Goal: Information Seeking & Learning: Learn about a topic

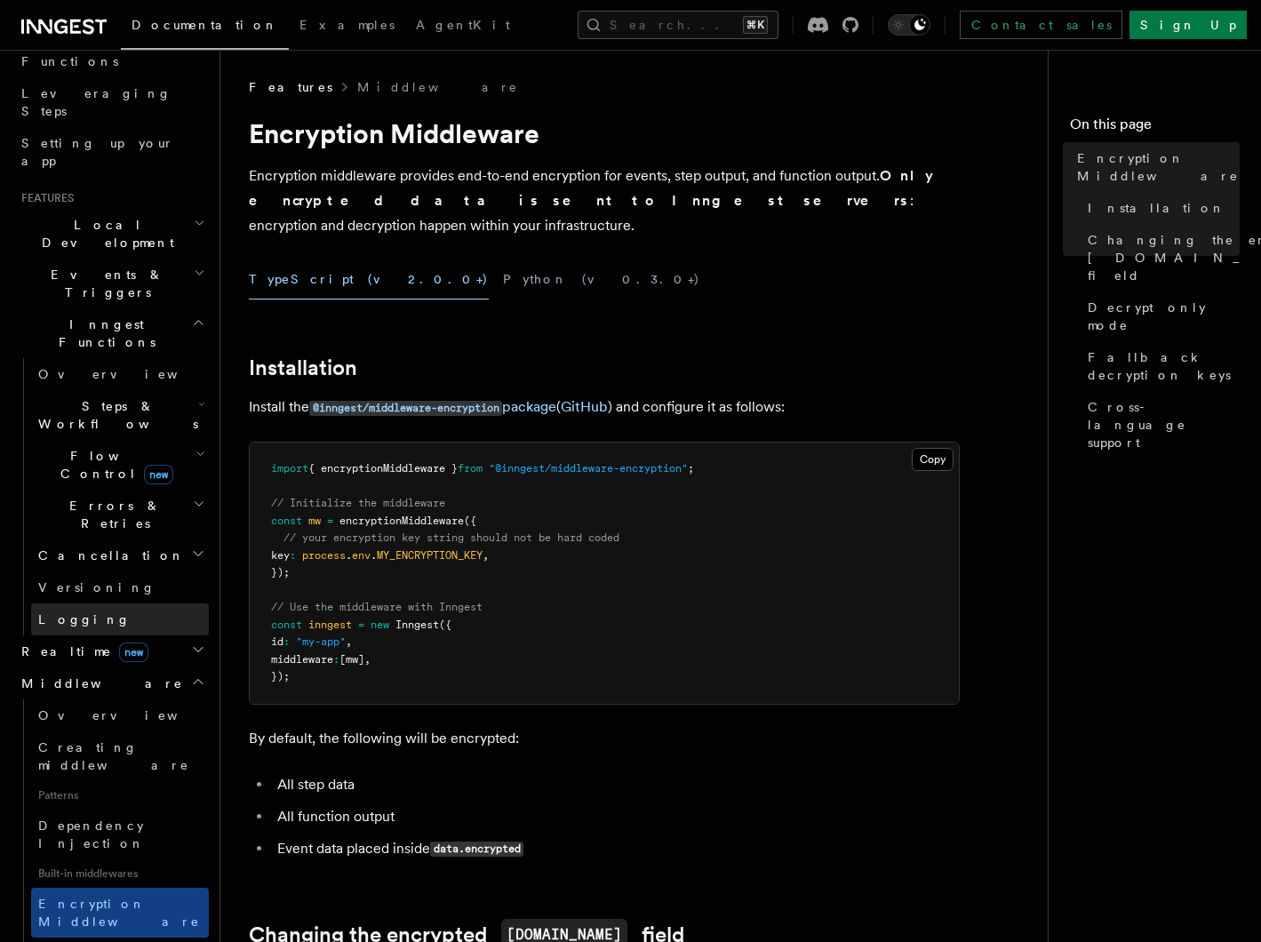
scroll to position [284, 0]
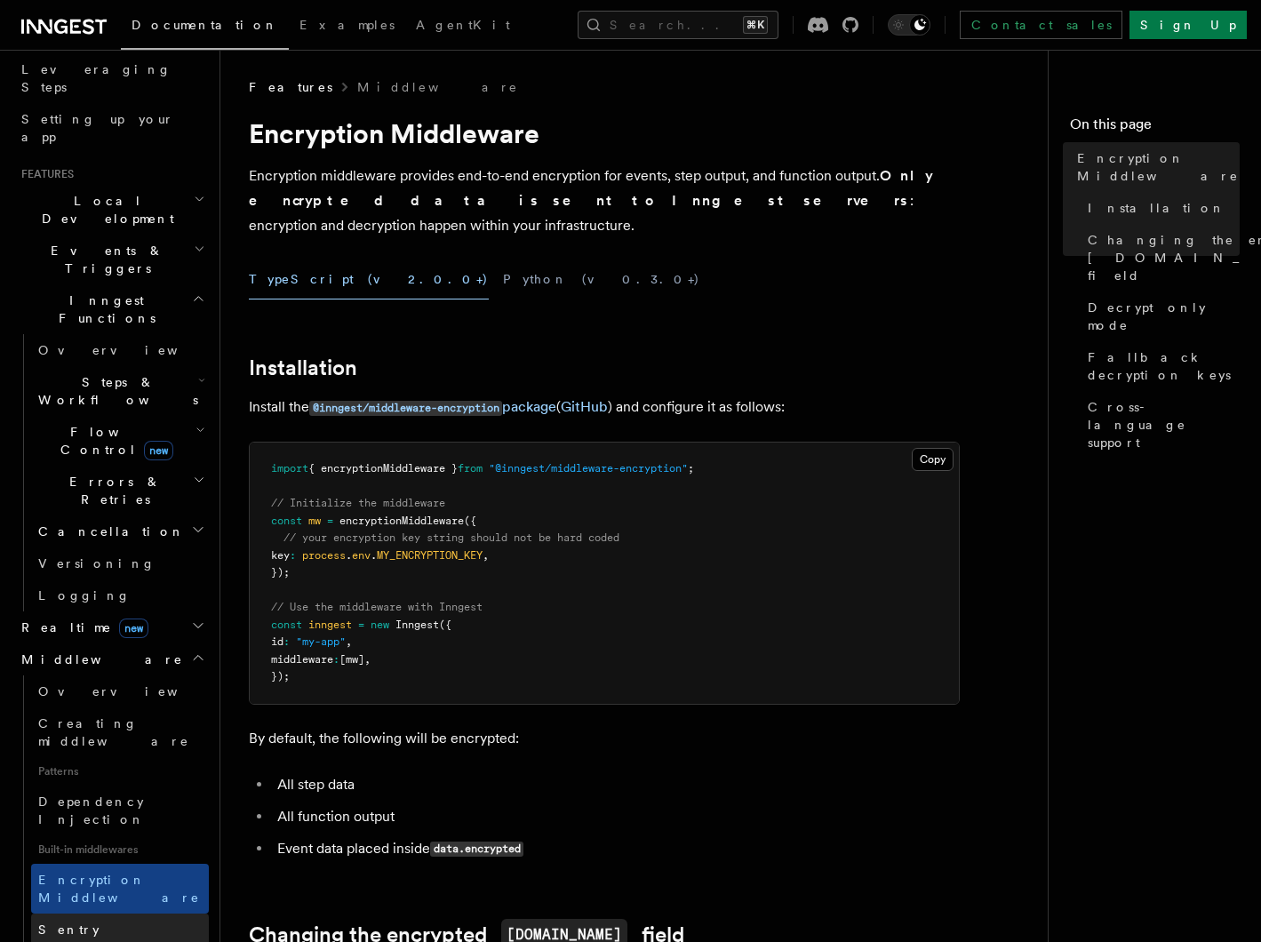
click at [116, 923] on span "Sentry Middleware" at bounding box center [119, 939] width 162 height 32
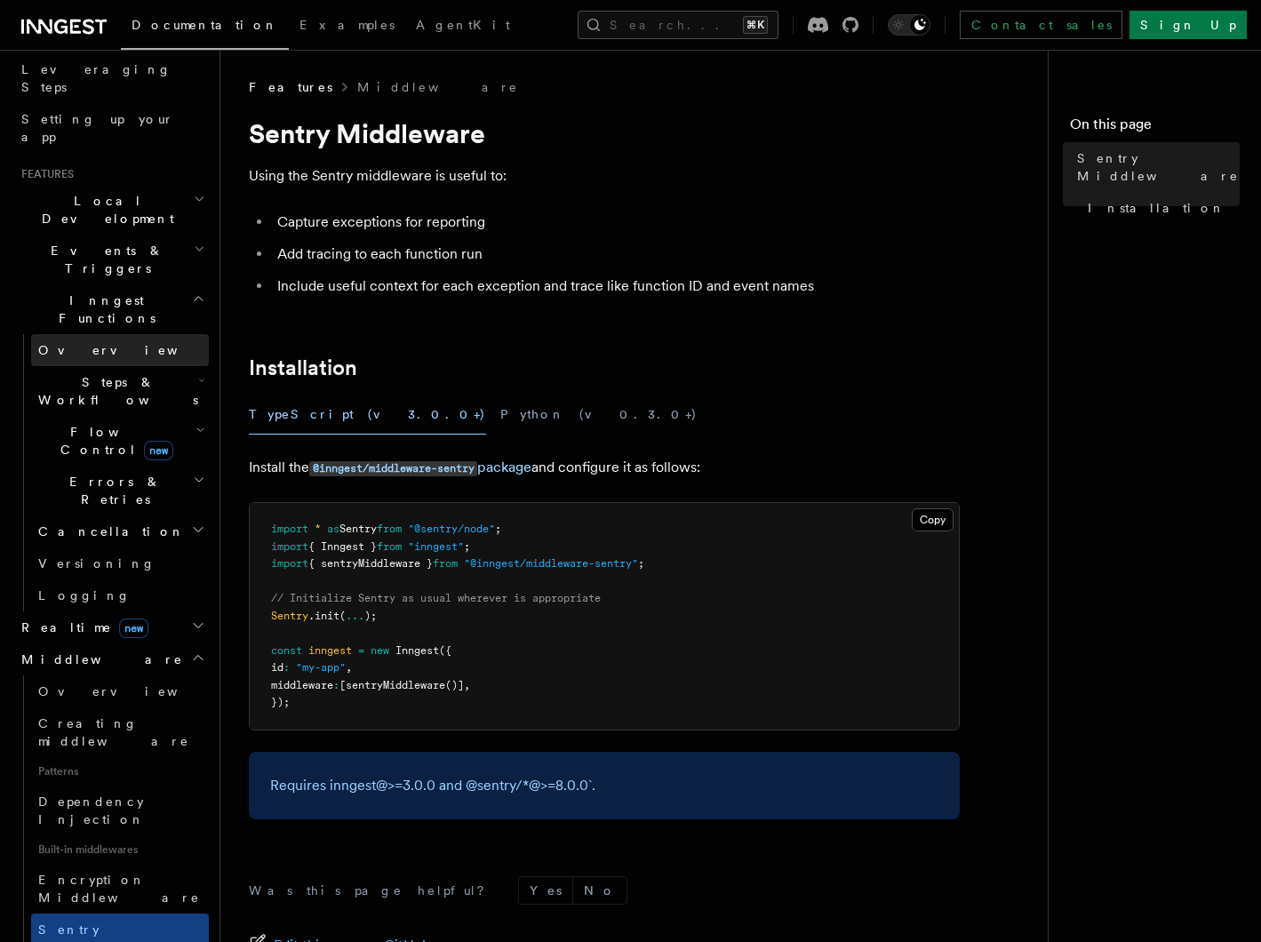
click at [185, 334] on link "Overview" at bounding box center [120, 350] width 178 height 32
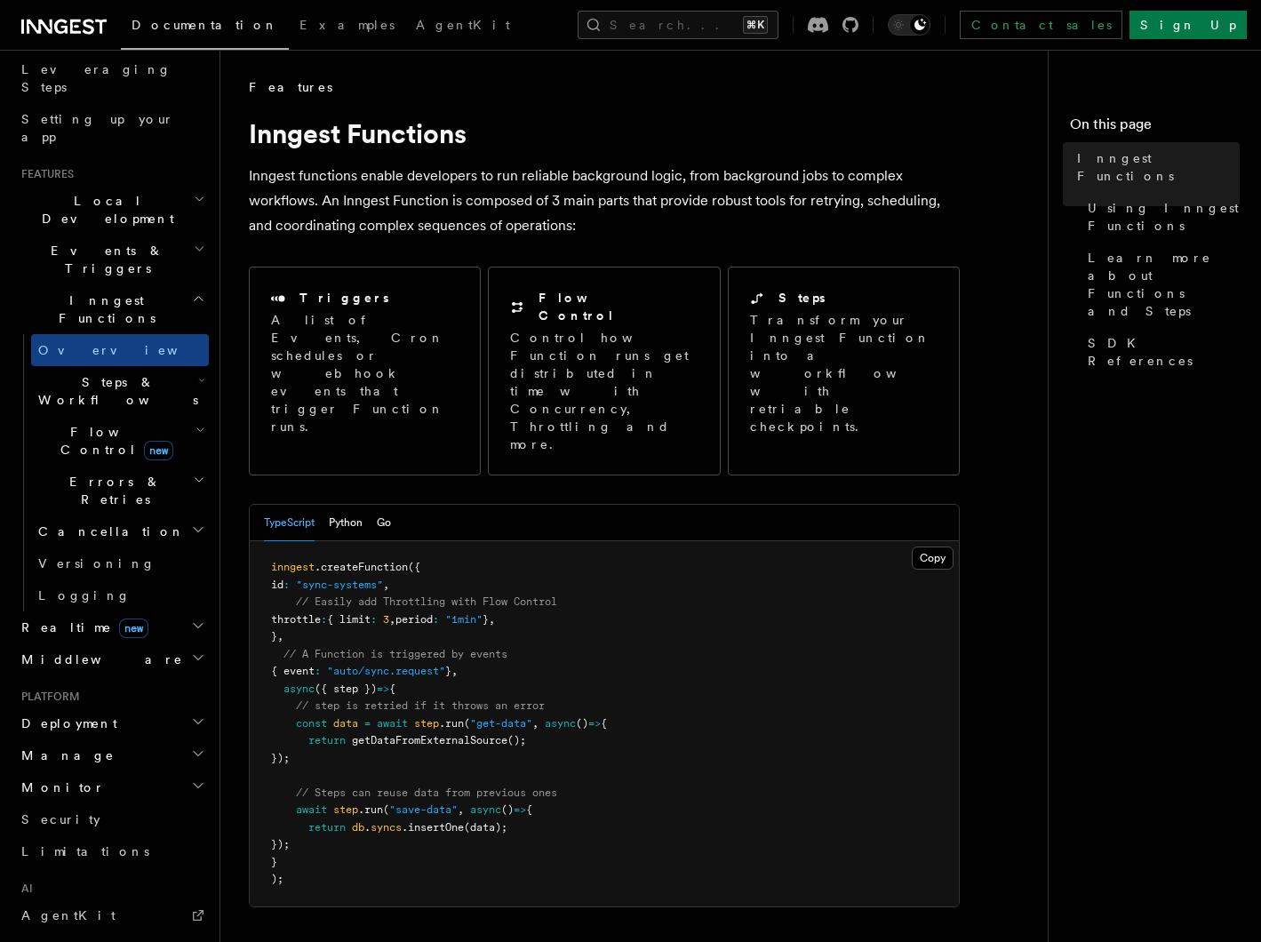
click at [185, 235] on h2 "Events & Triggers" at bounding box center [111, 260] width 195 height 50
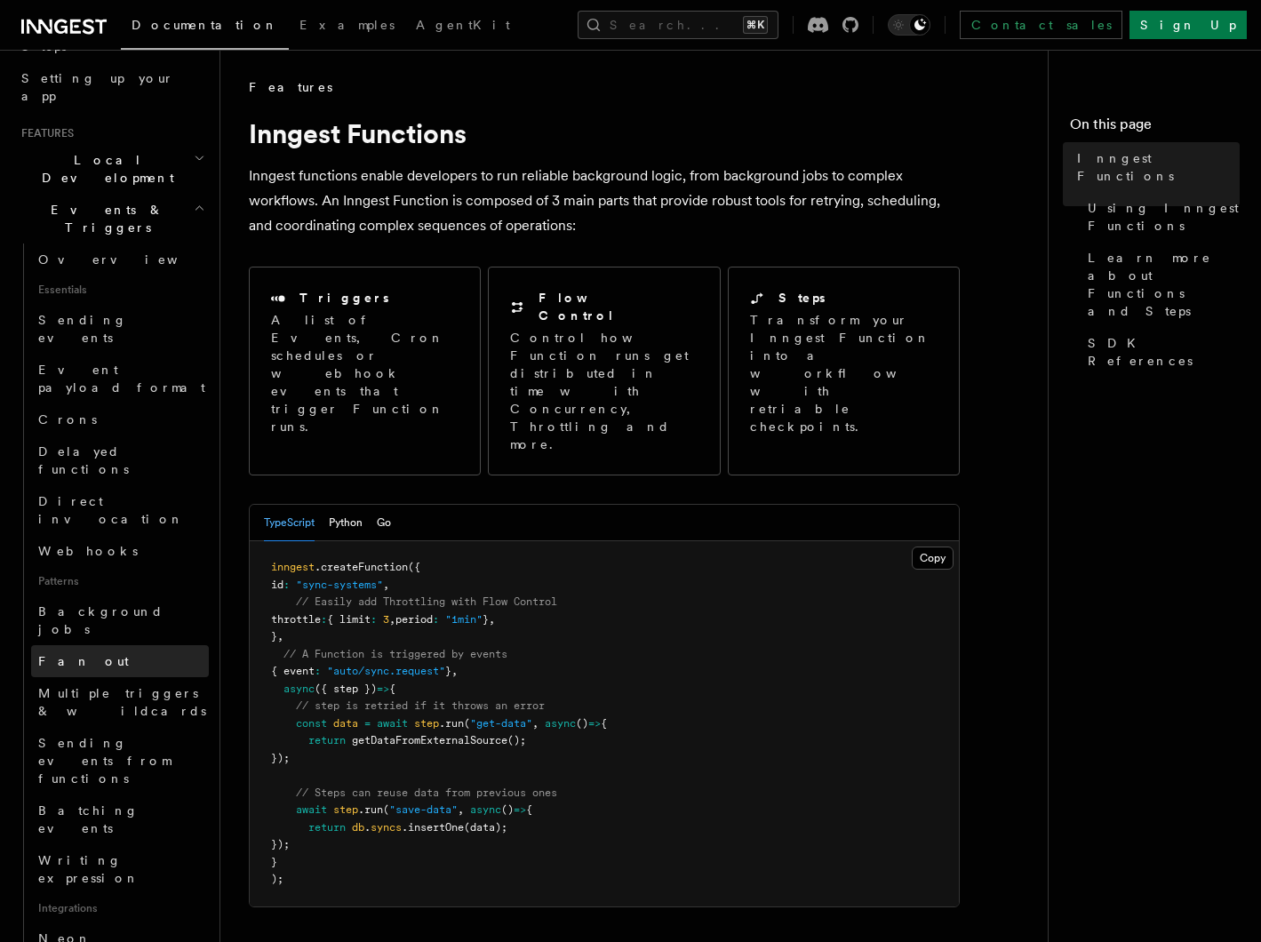
scroll to position [288, 0]
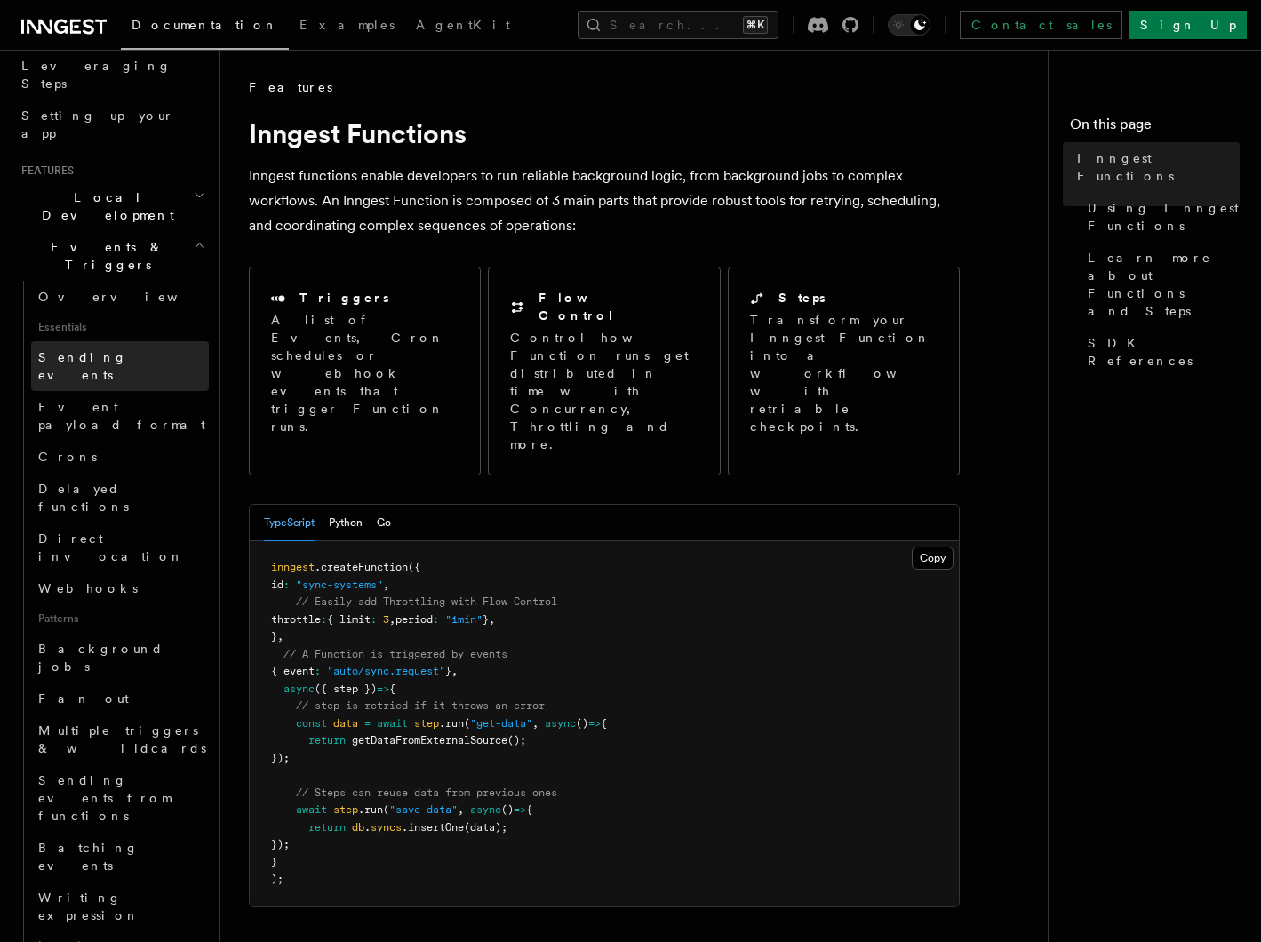
click at [133, 341] on link "Sending events" at bounding box center [120, 366] width 178 height 50
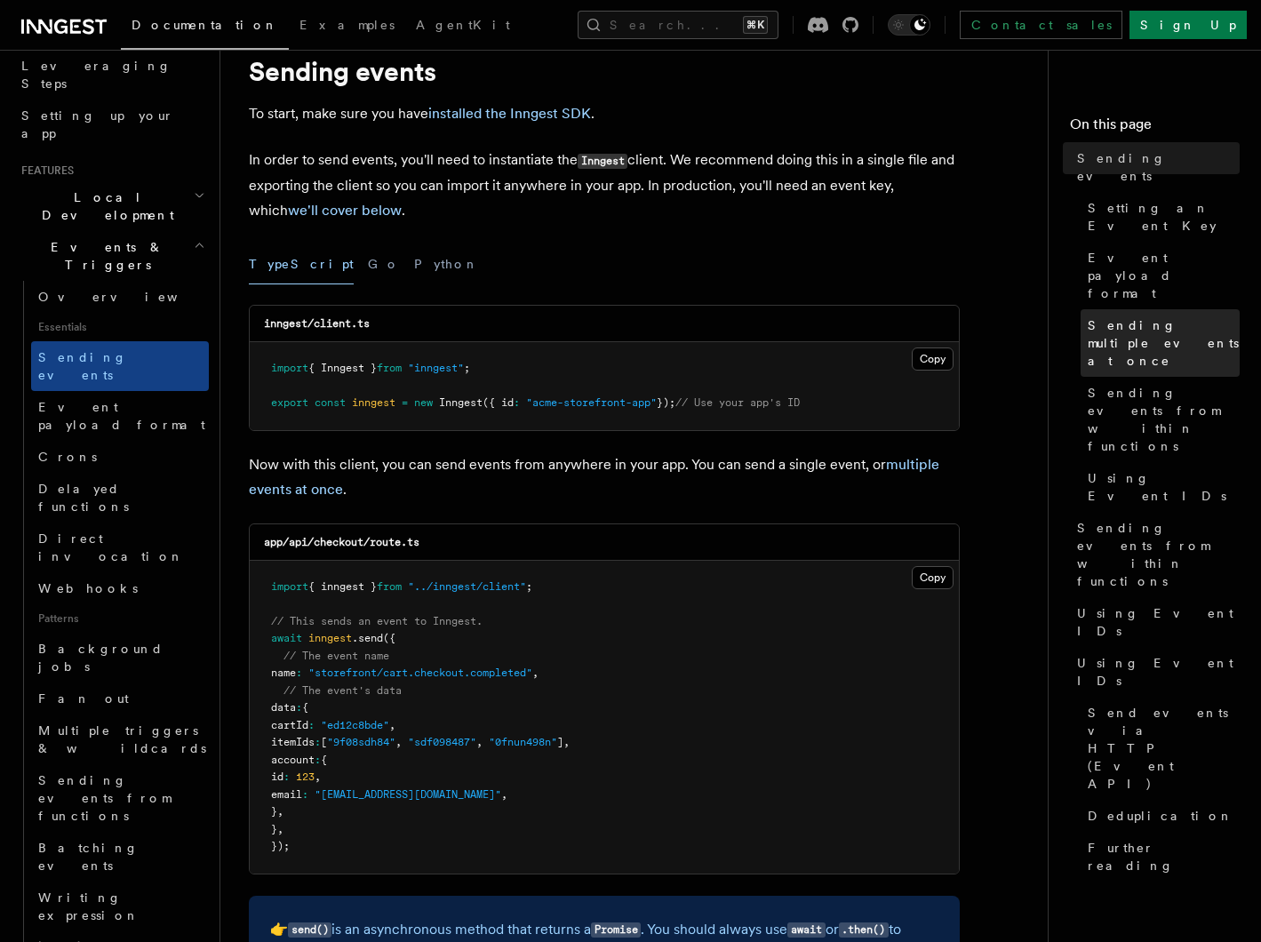
scroll to position [68, 0]
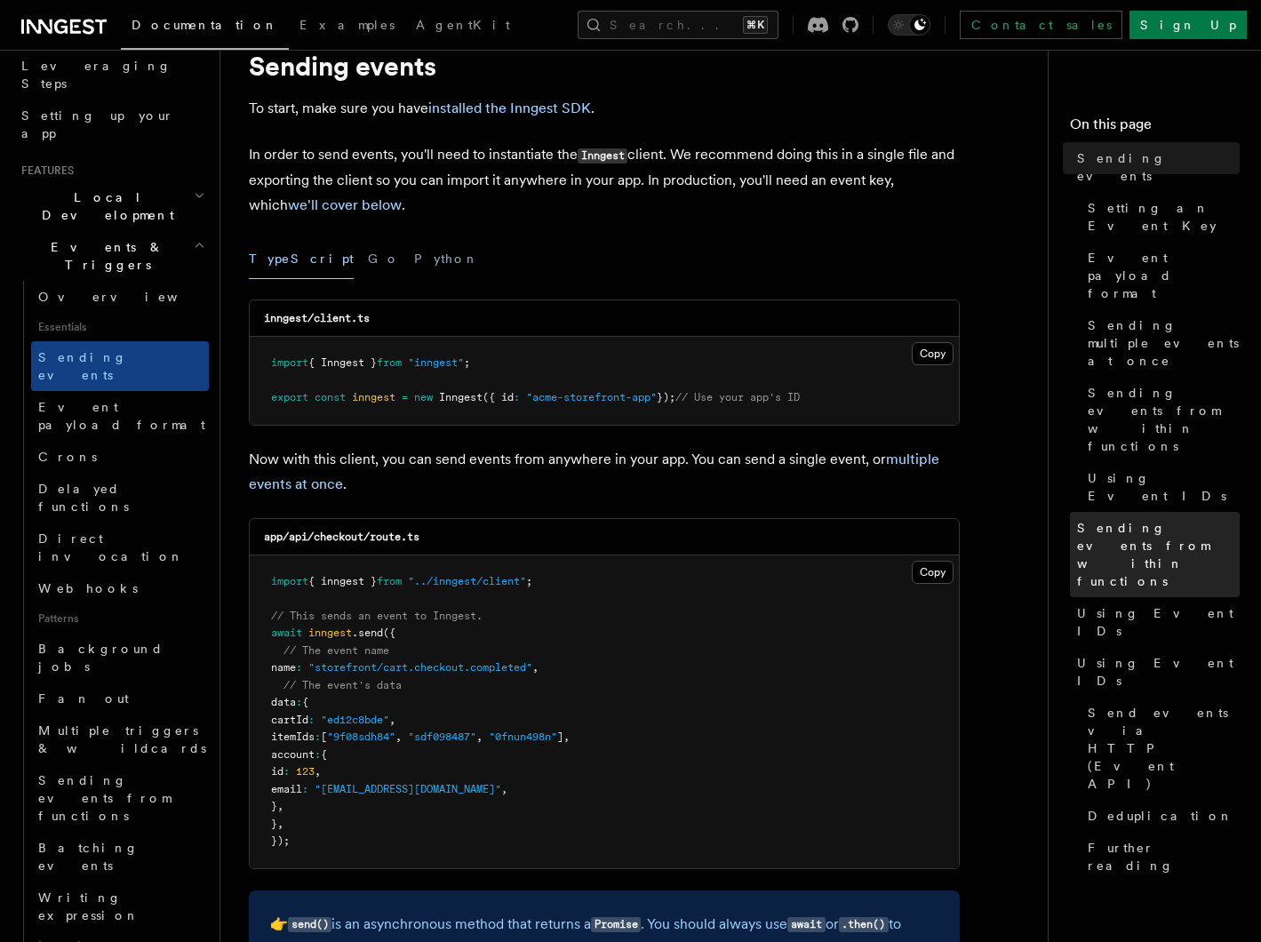
click at [1128, 519] on span "Sending events from within functions" at bounding box center [1158, 554] width 163 height 71
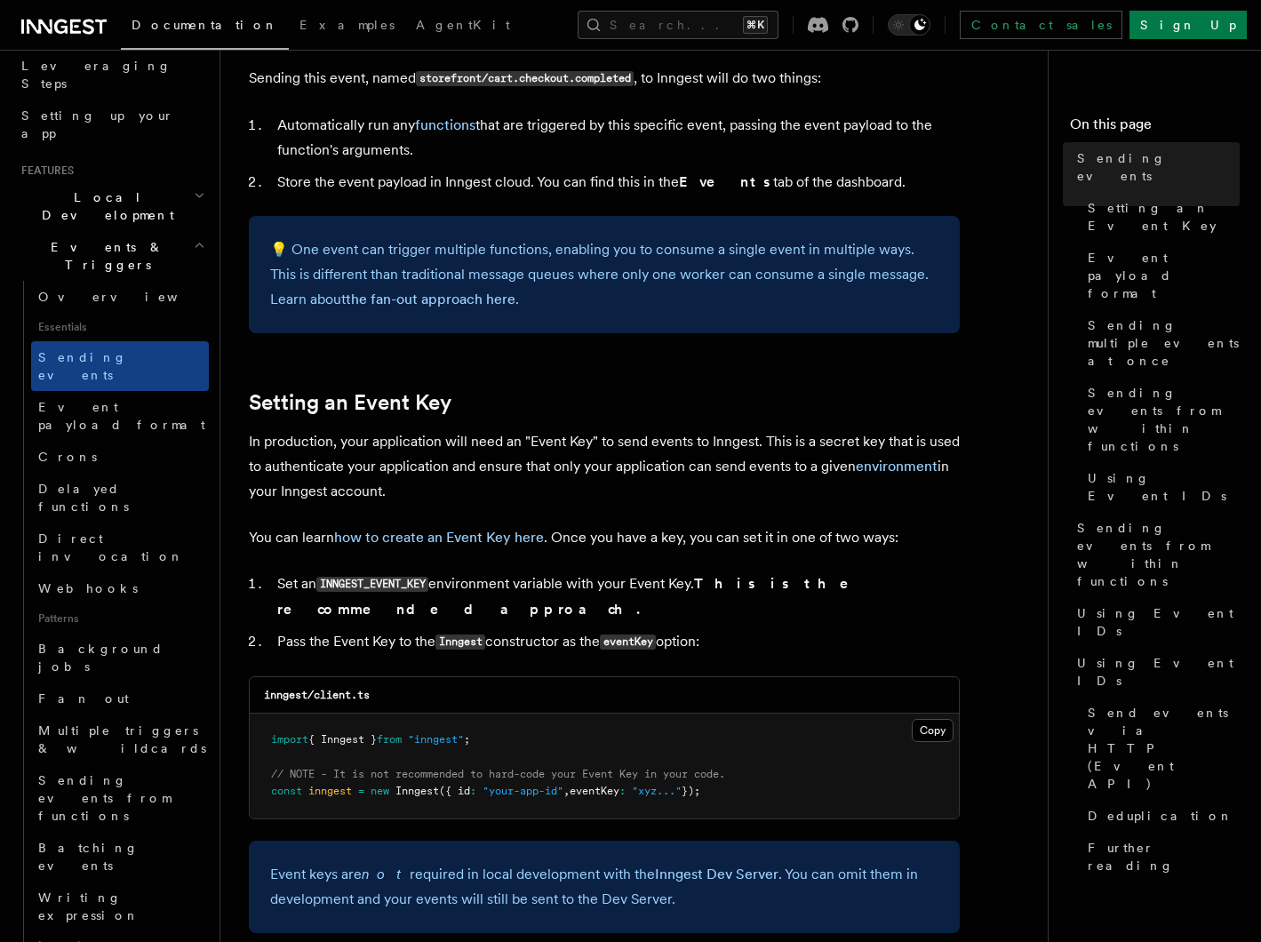
scroll to position [1056, 0]
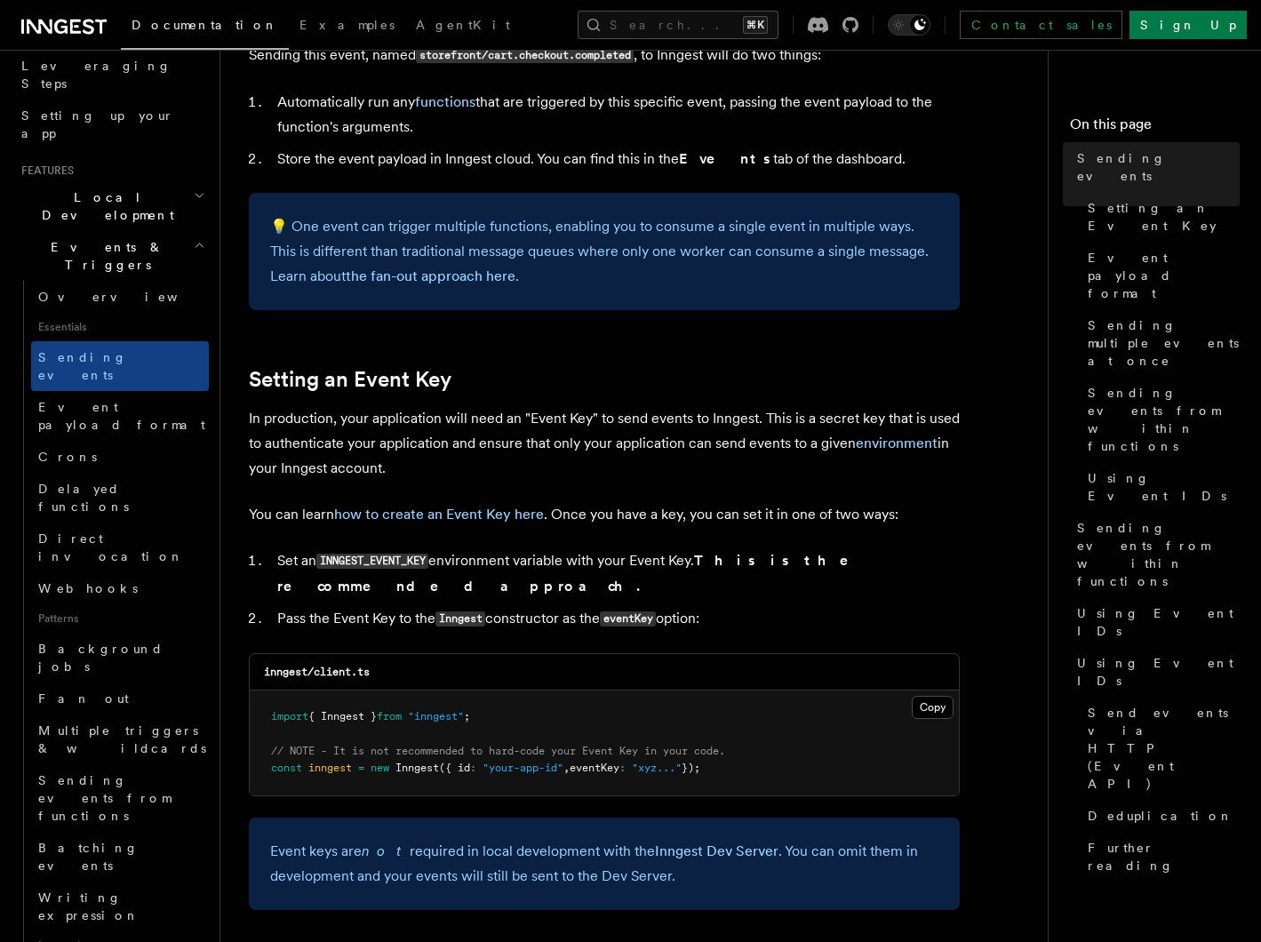
click at [832, 436] on p "In production, your application will need an "Event Key" to send events to Inng…" at bounding box center [604, 443] width 711 height 75
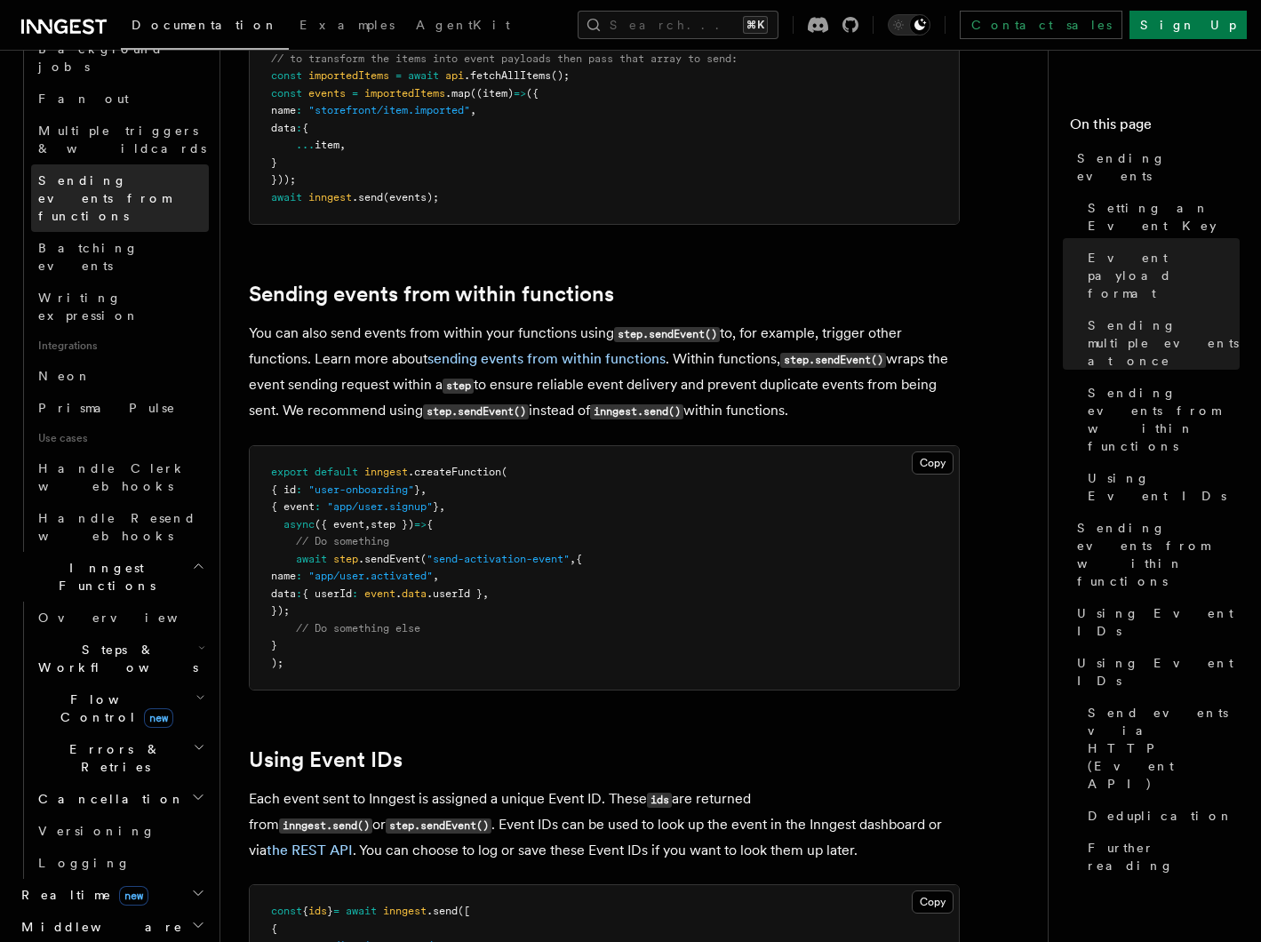
scroll to position [892, 0]
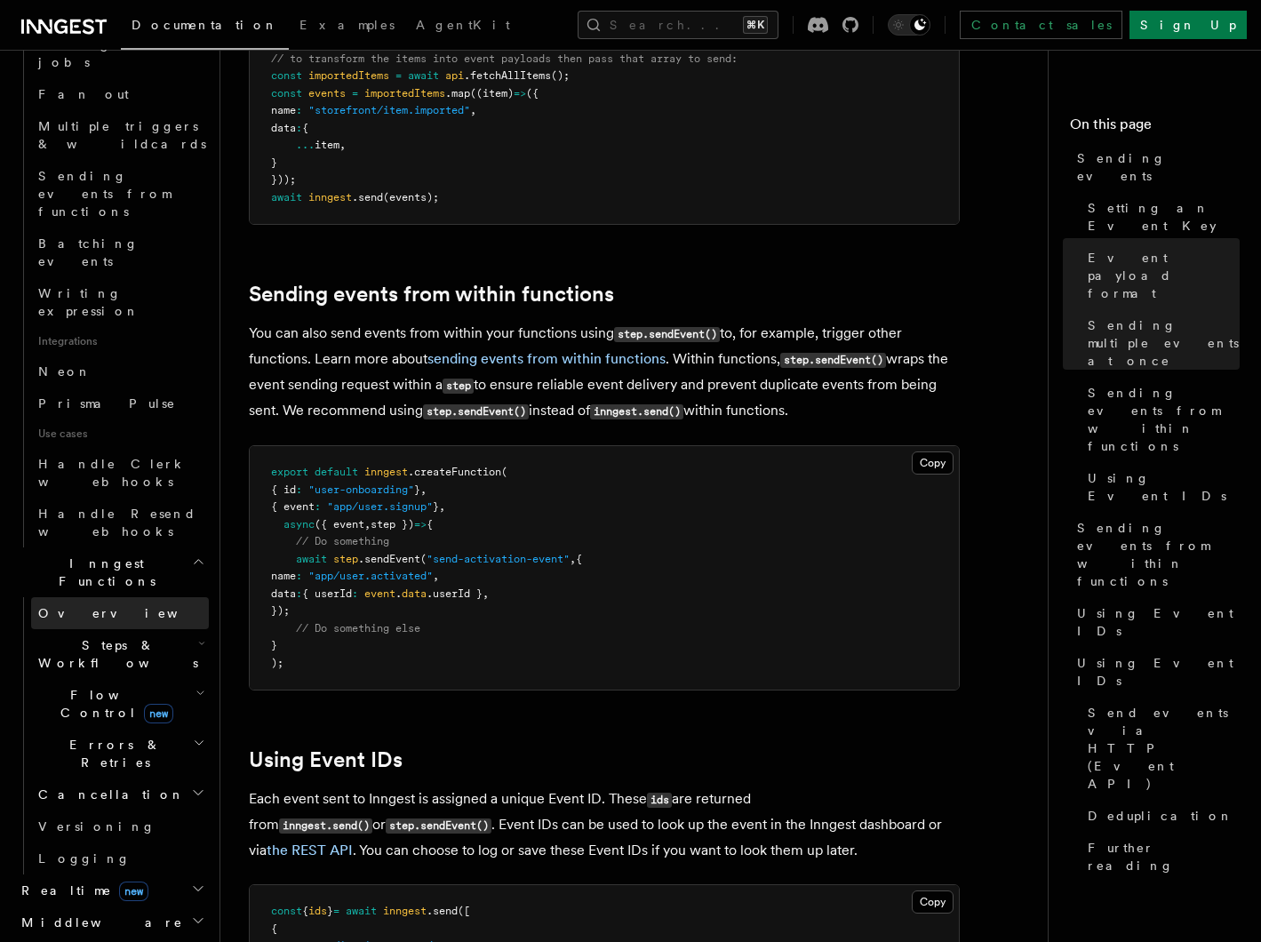
click at [132, 597] on link "Overview" at bounding box center [120, 613] width 178 height 32
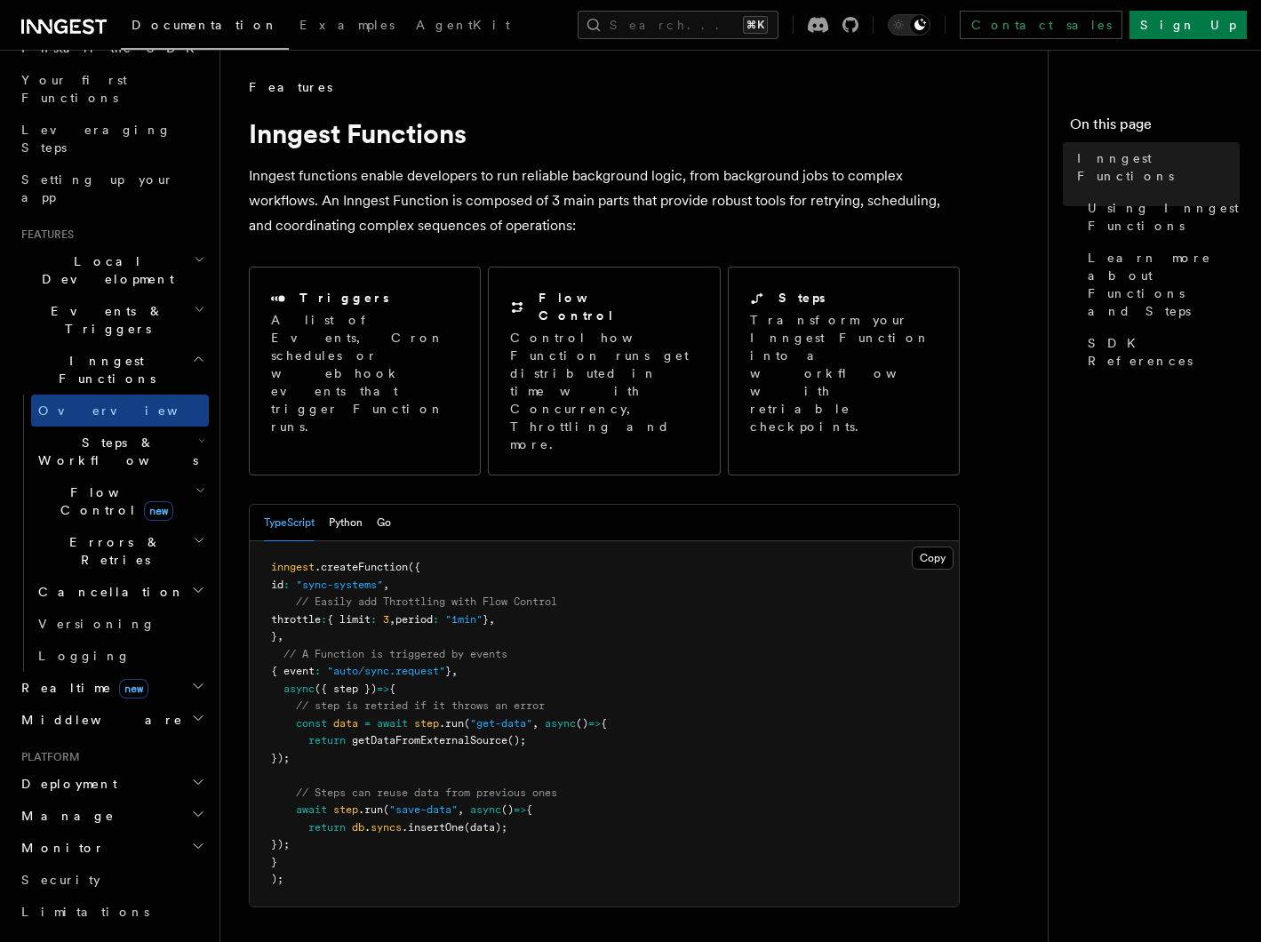
scroll to position [219, 0]
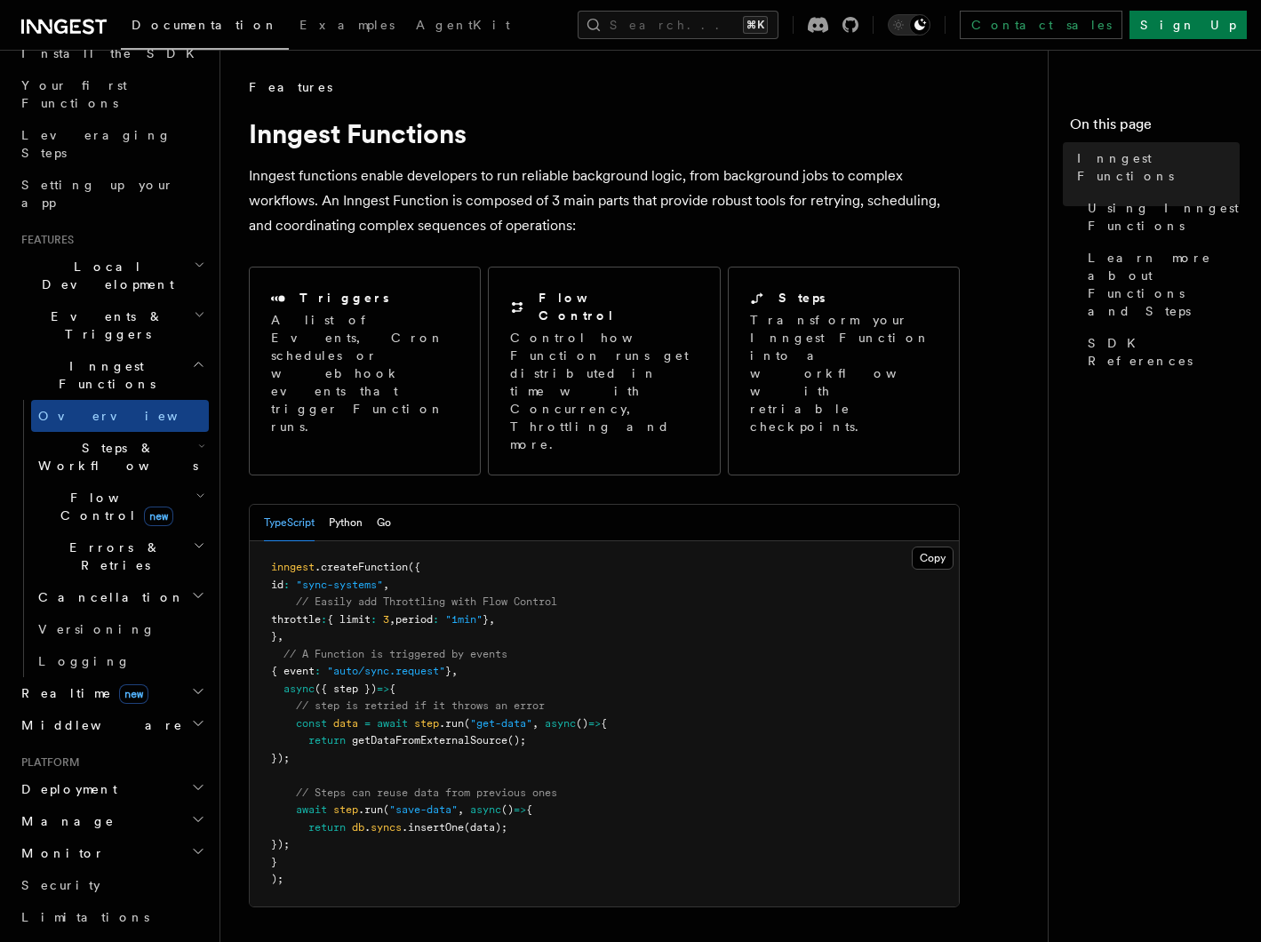
click at [147, 677] on h2 "Realtime new" at bounding box center [111, 693] width 195 height 32
click at [108, 308] on span "Events & Triggers" at bounding box center [104, 326] width 180 height 36
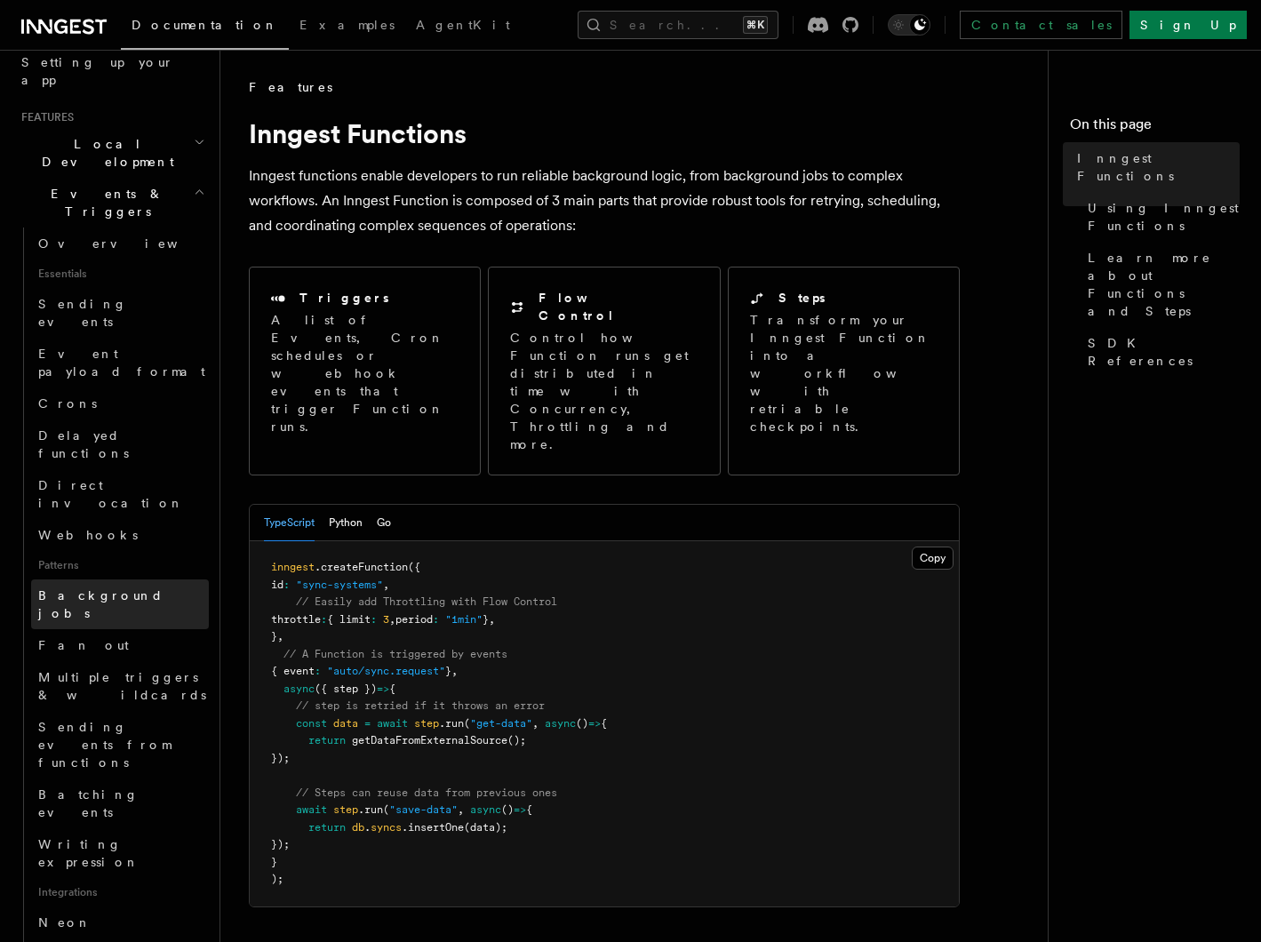
scroll to position [343, 0]
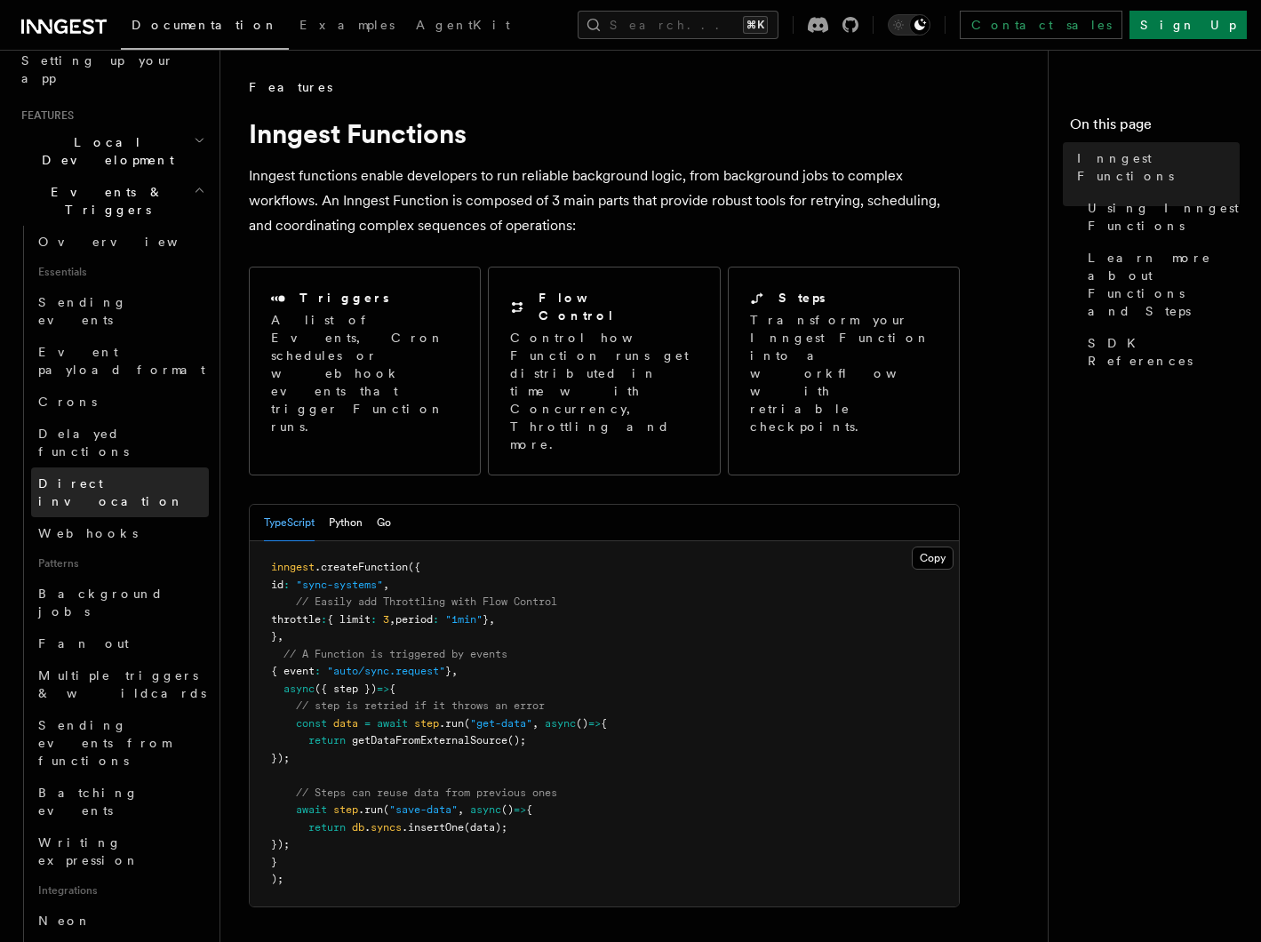
click at [114, 476] on span "Direct invocation" at bounding box center [111, 492] width 146 height 32
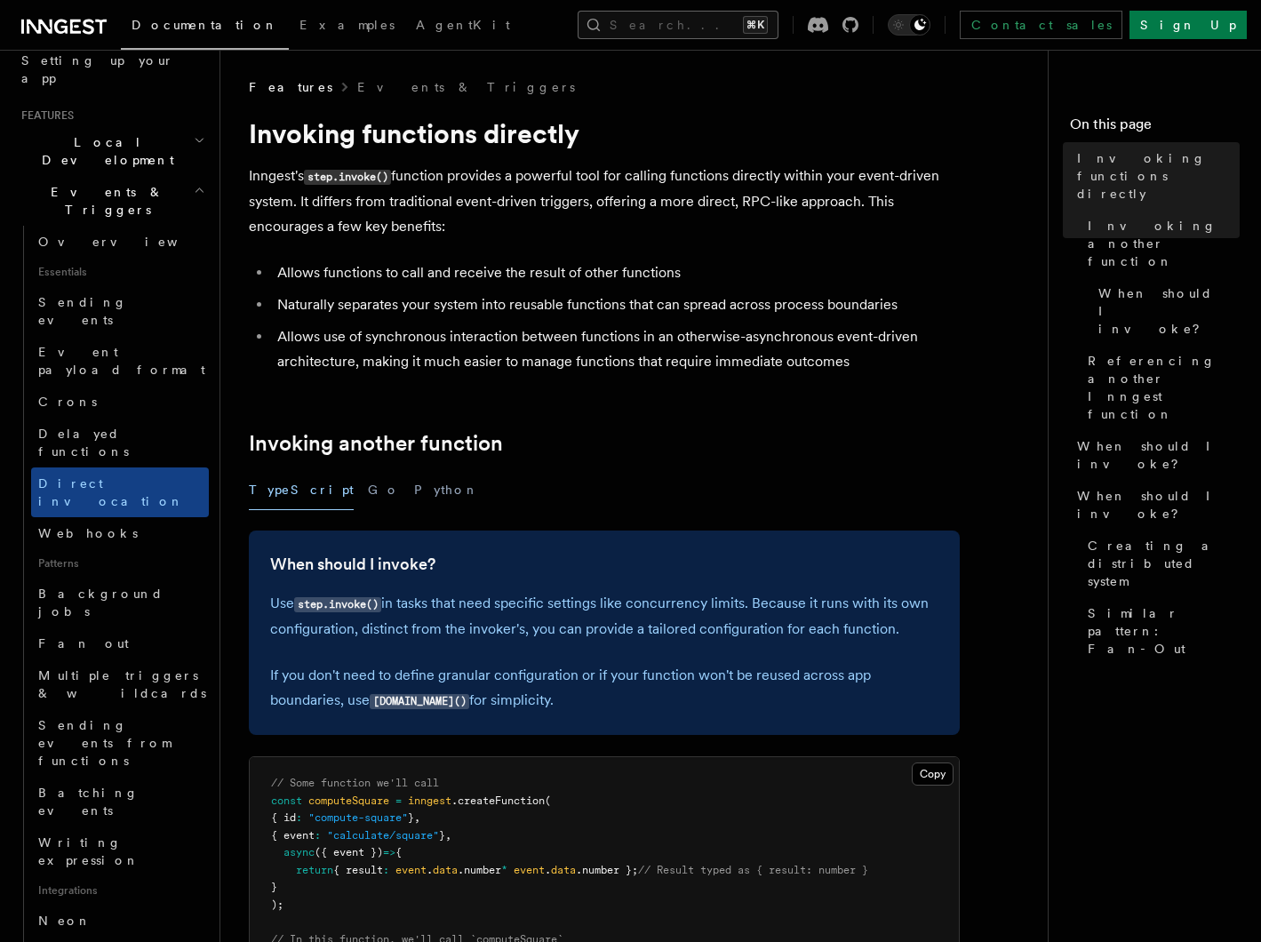
click at [699, 23] on button "Search... ⌘K" at bounding box center [678, 25] width 201 height 28
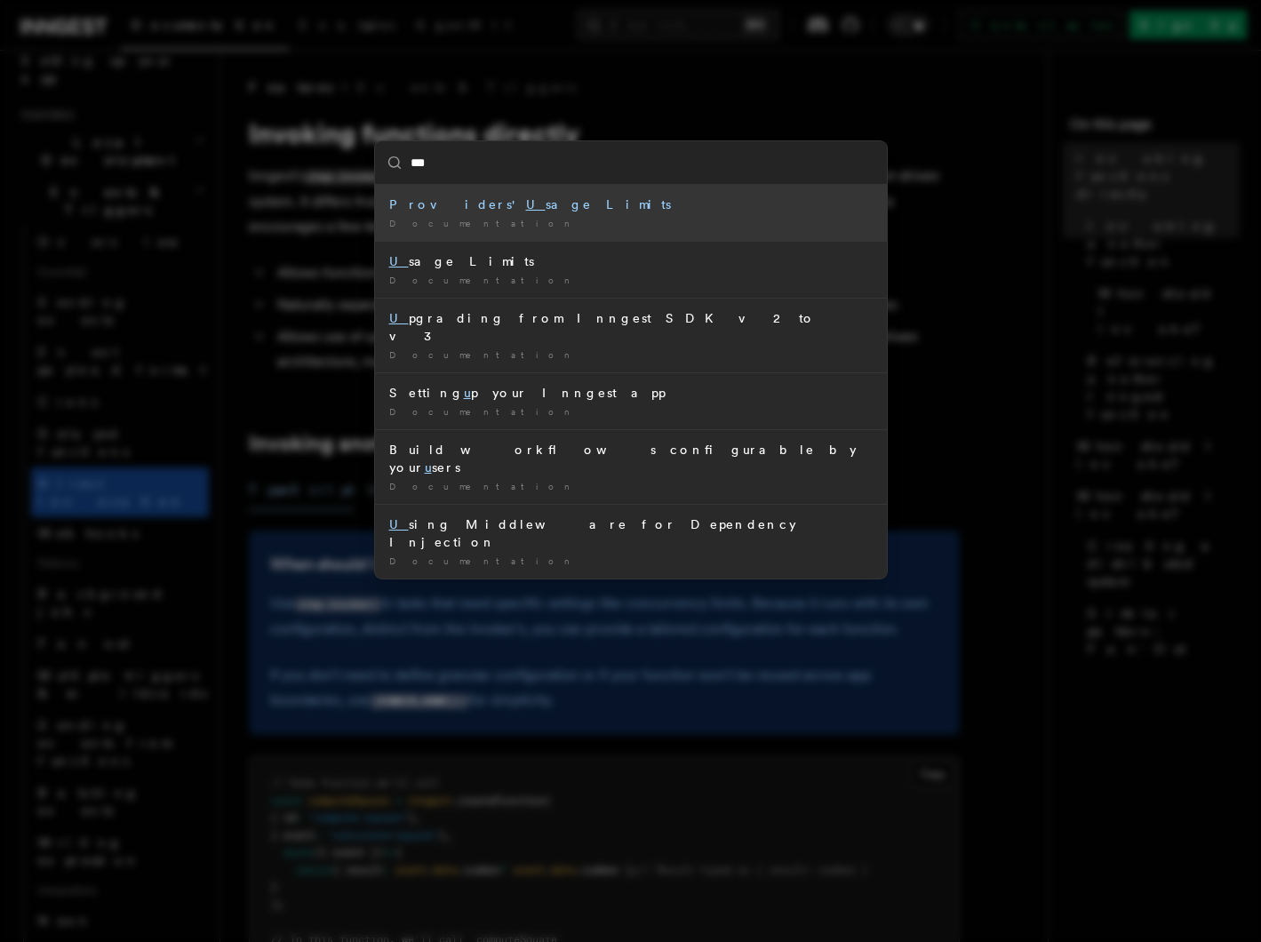
type input "****"
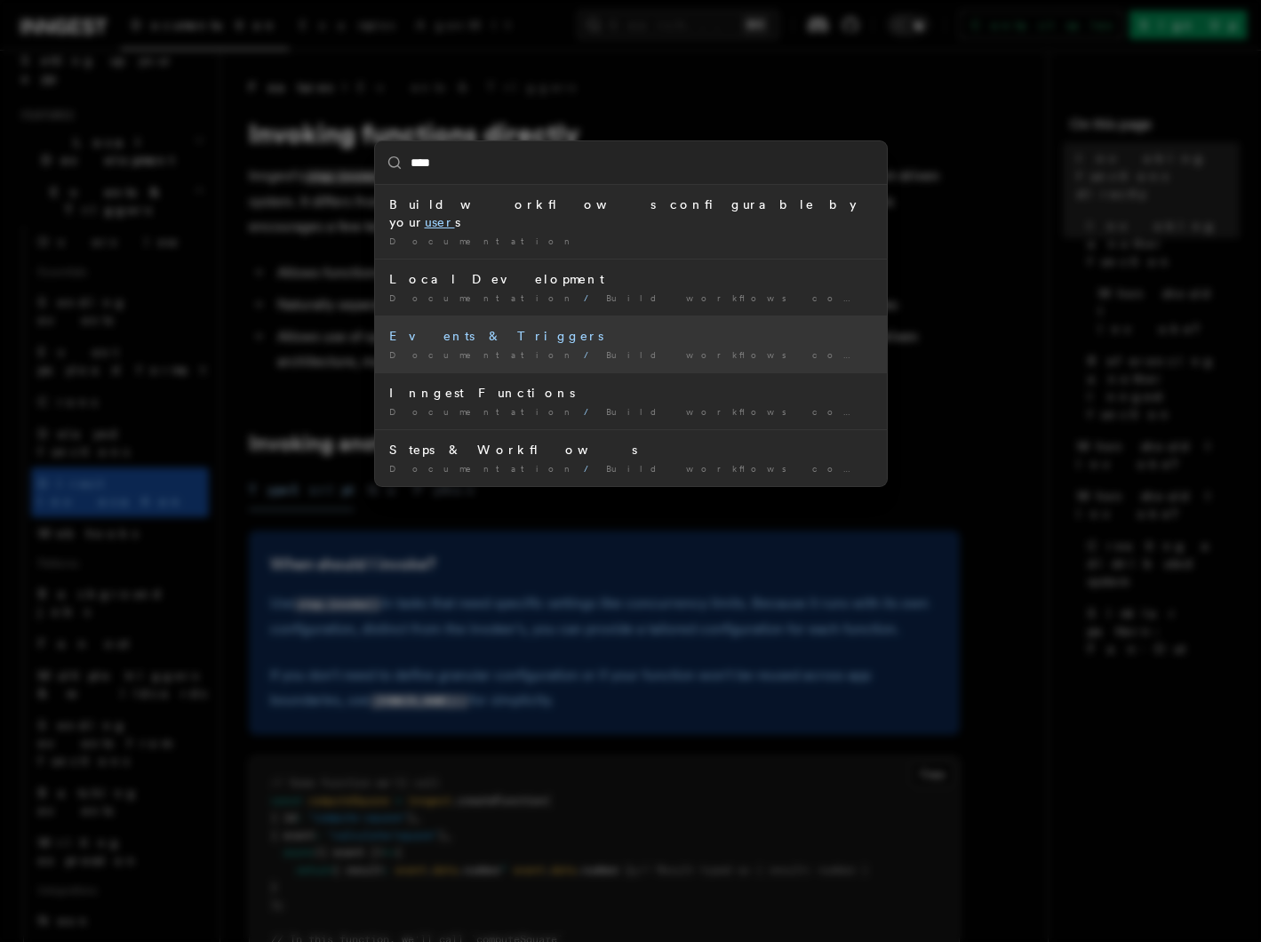
click at [523, 327] on div "Events & Triggers" at bounding box center [631, 336] width 484 height 18
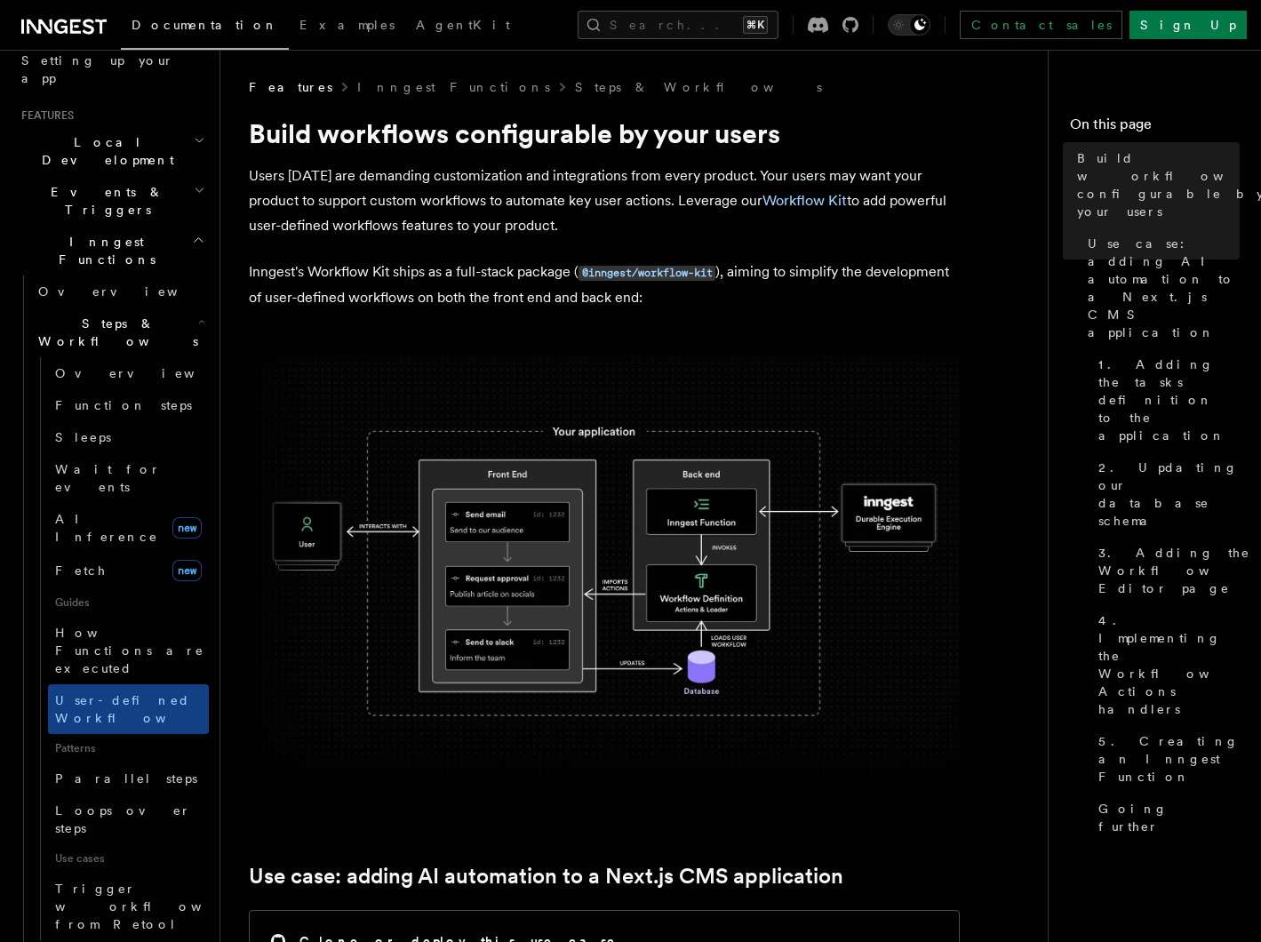
click at [141, 126] on h2 "Local Development" at bounding box center [111, 151] width 195 height 50
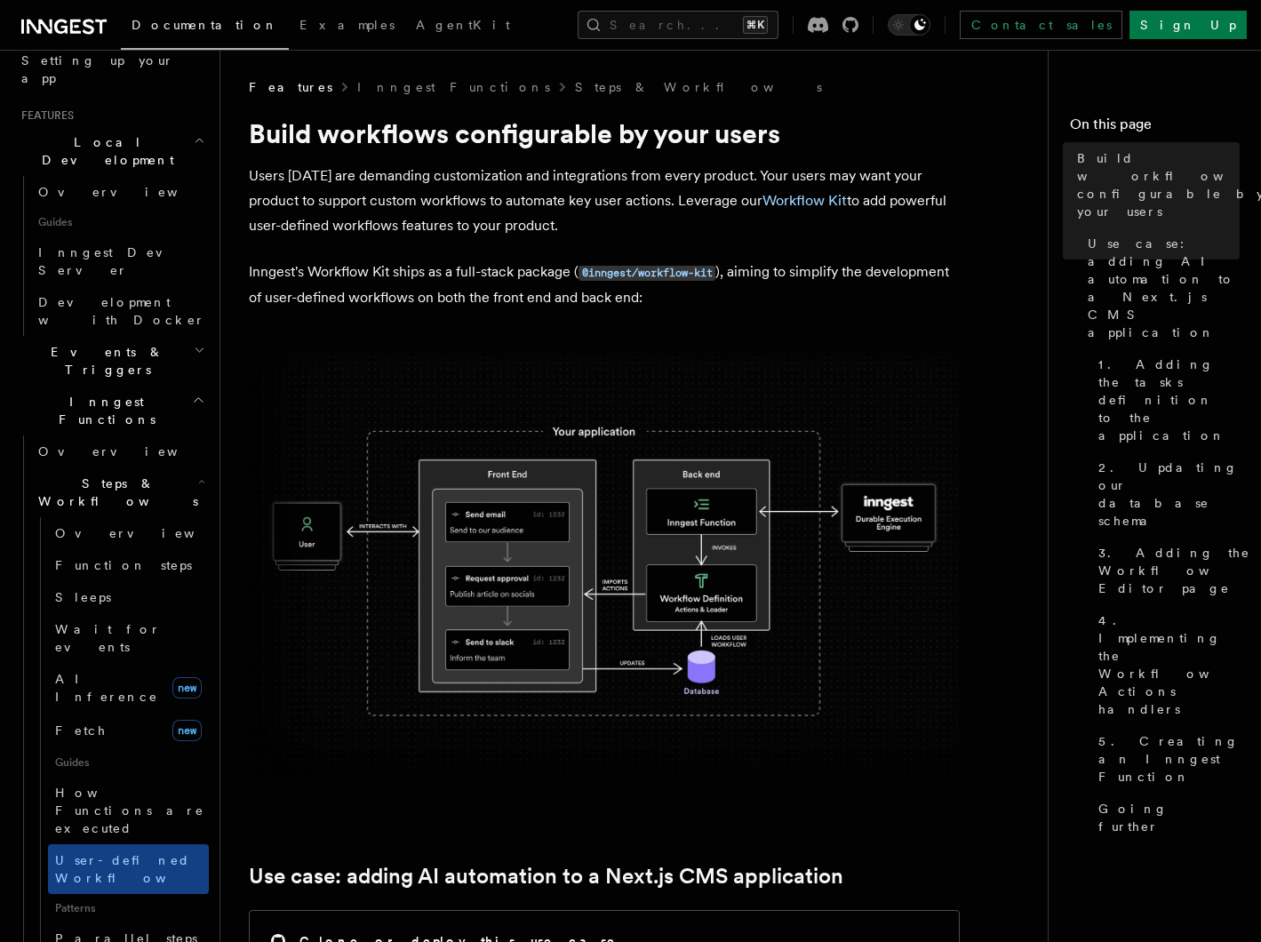
click at [86, 386] on h2 "Inngest Functions" at bounding box center [111, 411] width 195 height 50
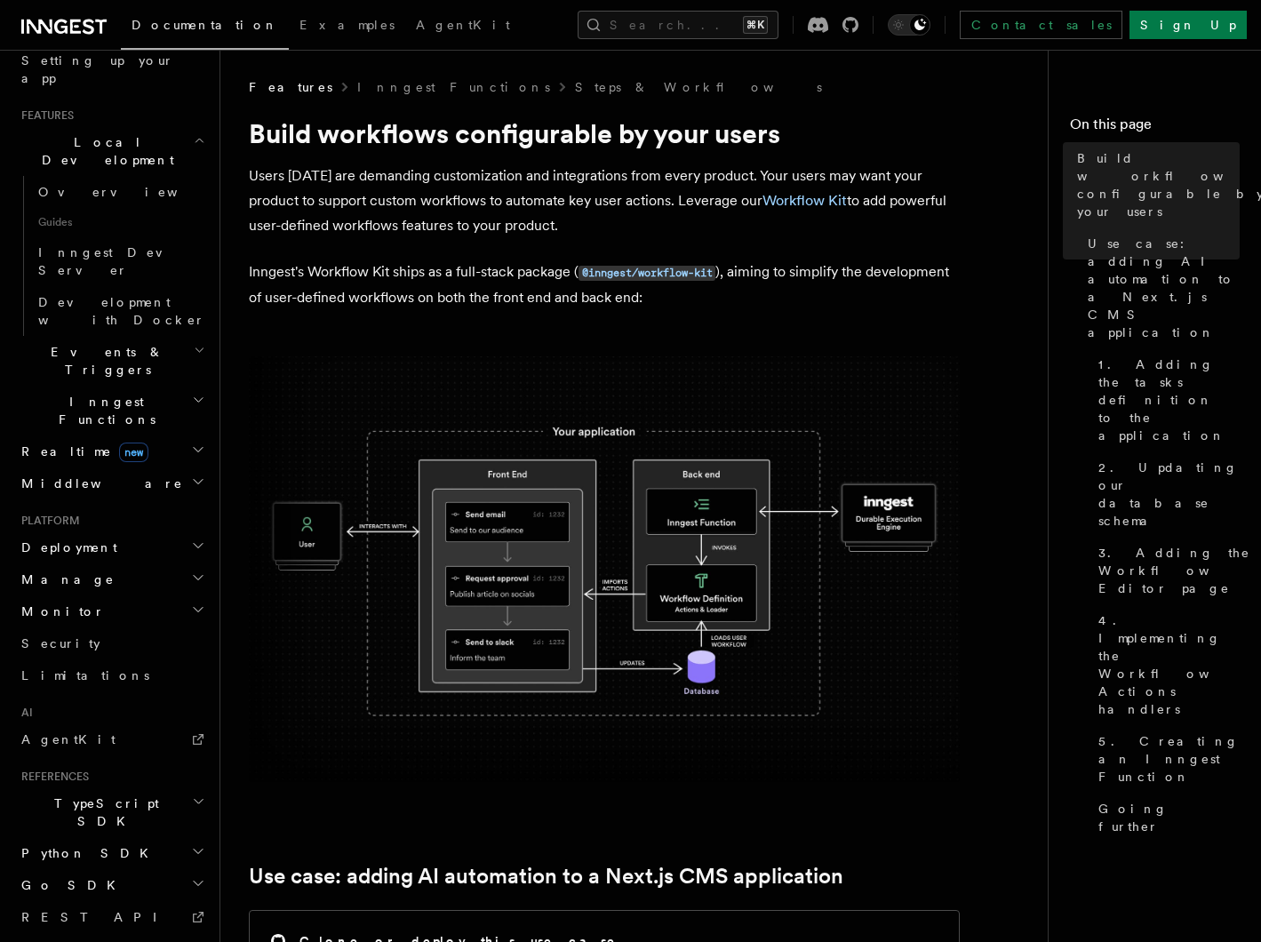
click at [86, 343] on span "Events & Triggers" at bounding box center [104, 361] width 180 height 36
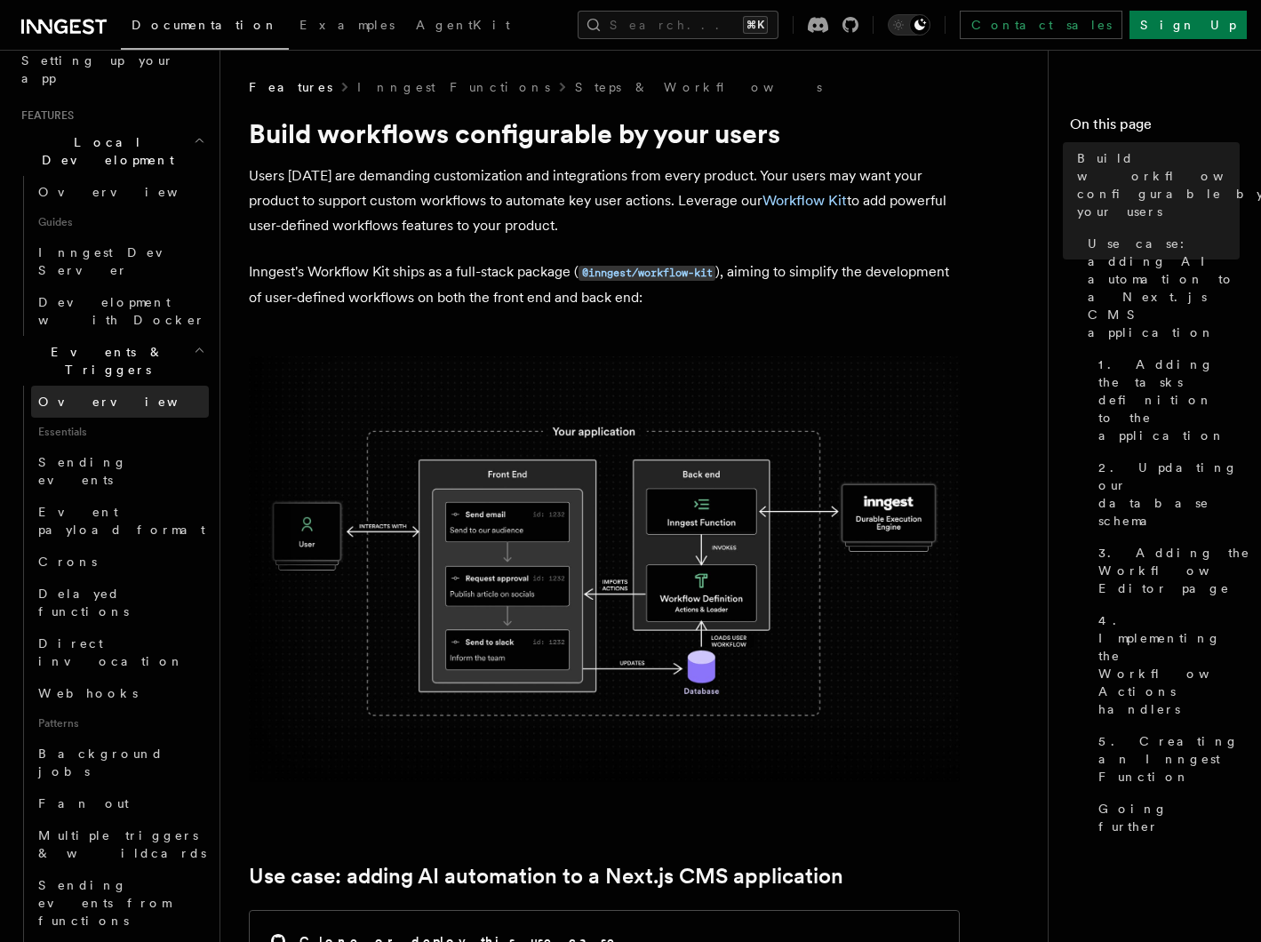
click at [78, 395] on span "Overview" at bounding box center [129, 402] width 183 height 14
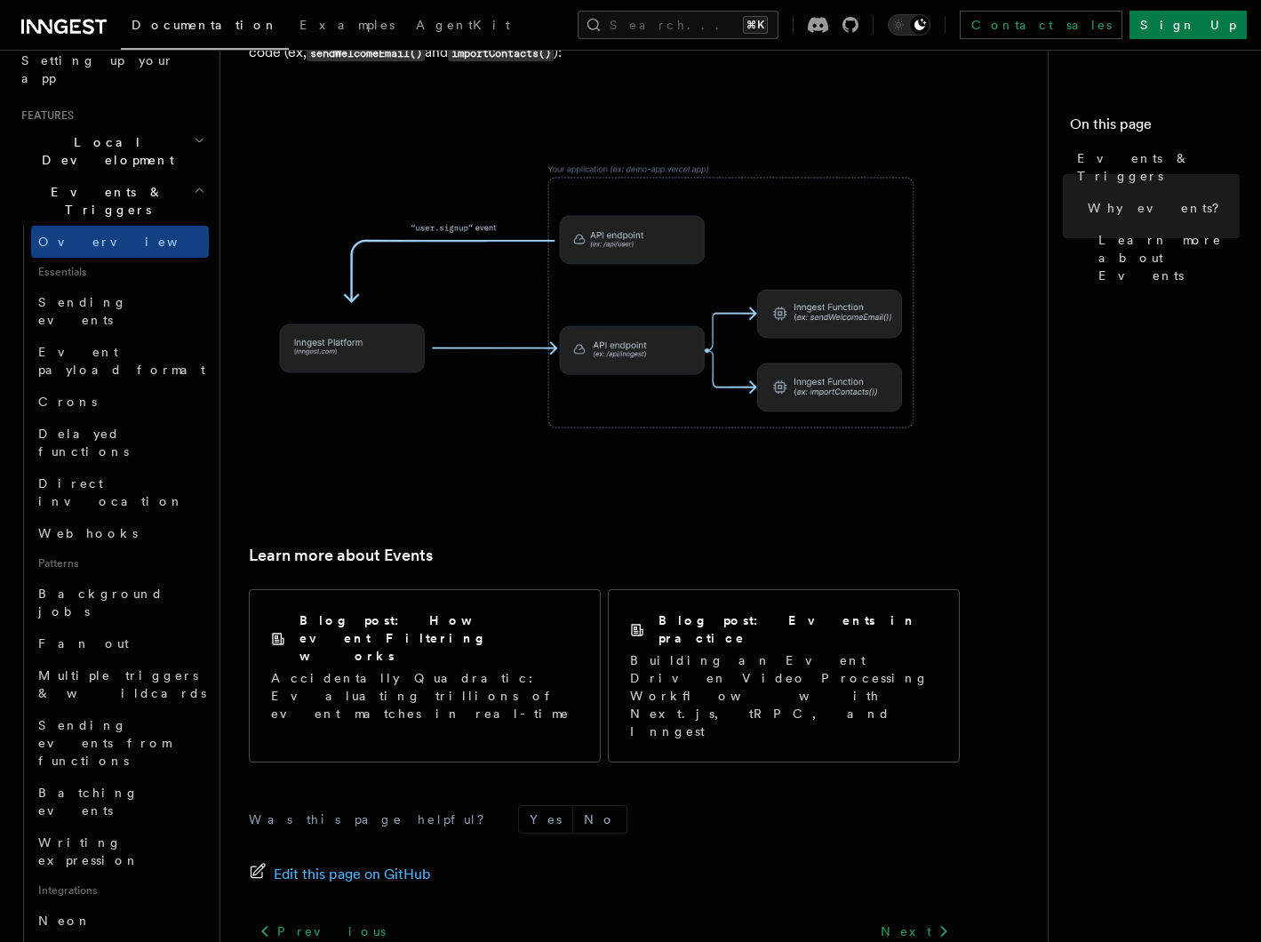
scroll to position [990, 0]
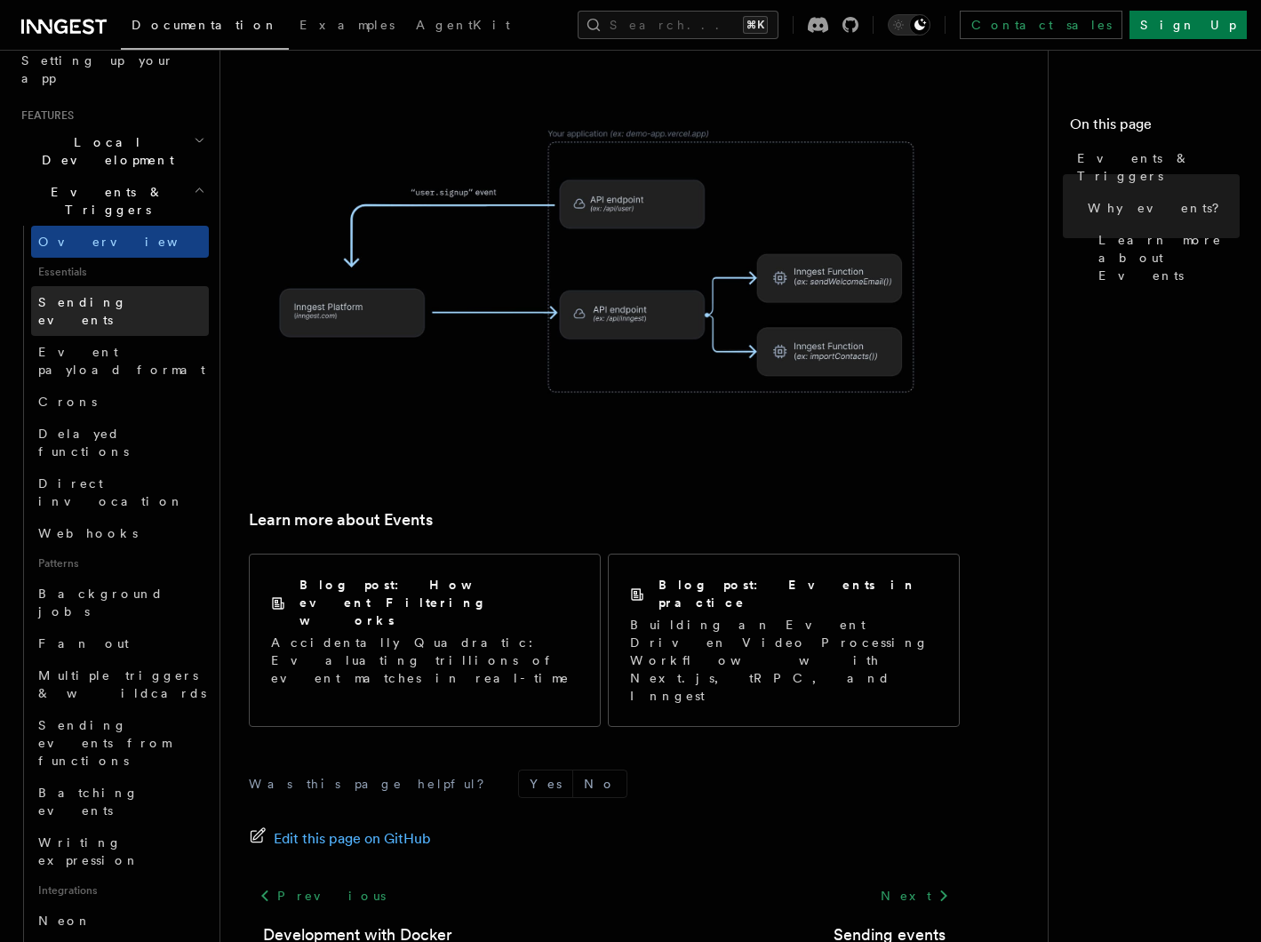
click at [119, 295] on span "Sending events" at bounding box center [82, 311] width 89 height 32
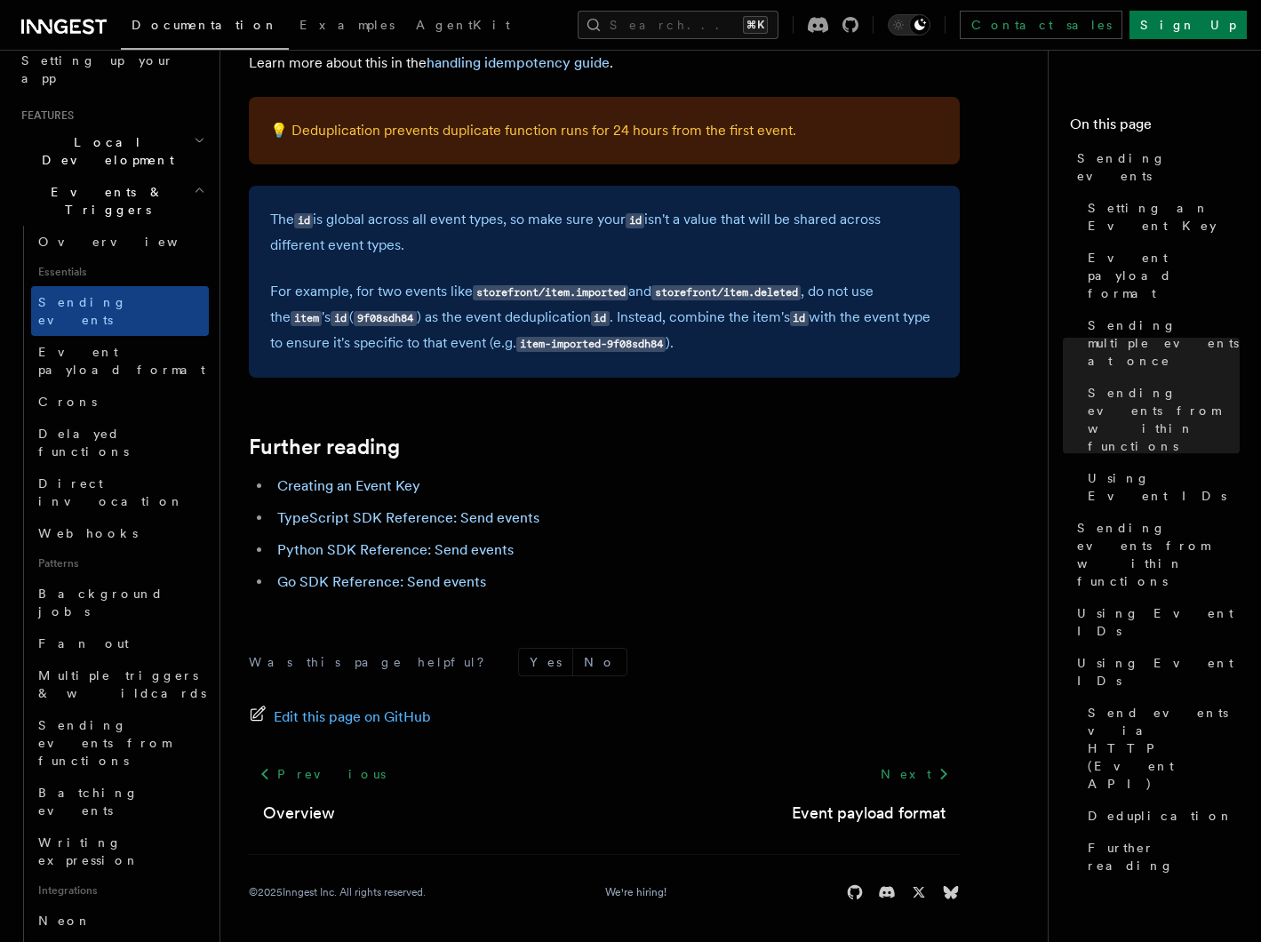
scroll to position [4951, 0]
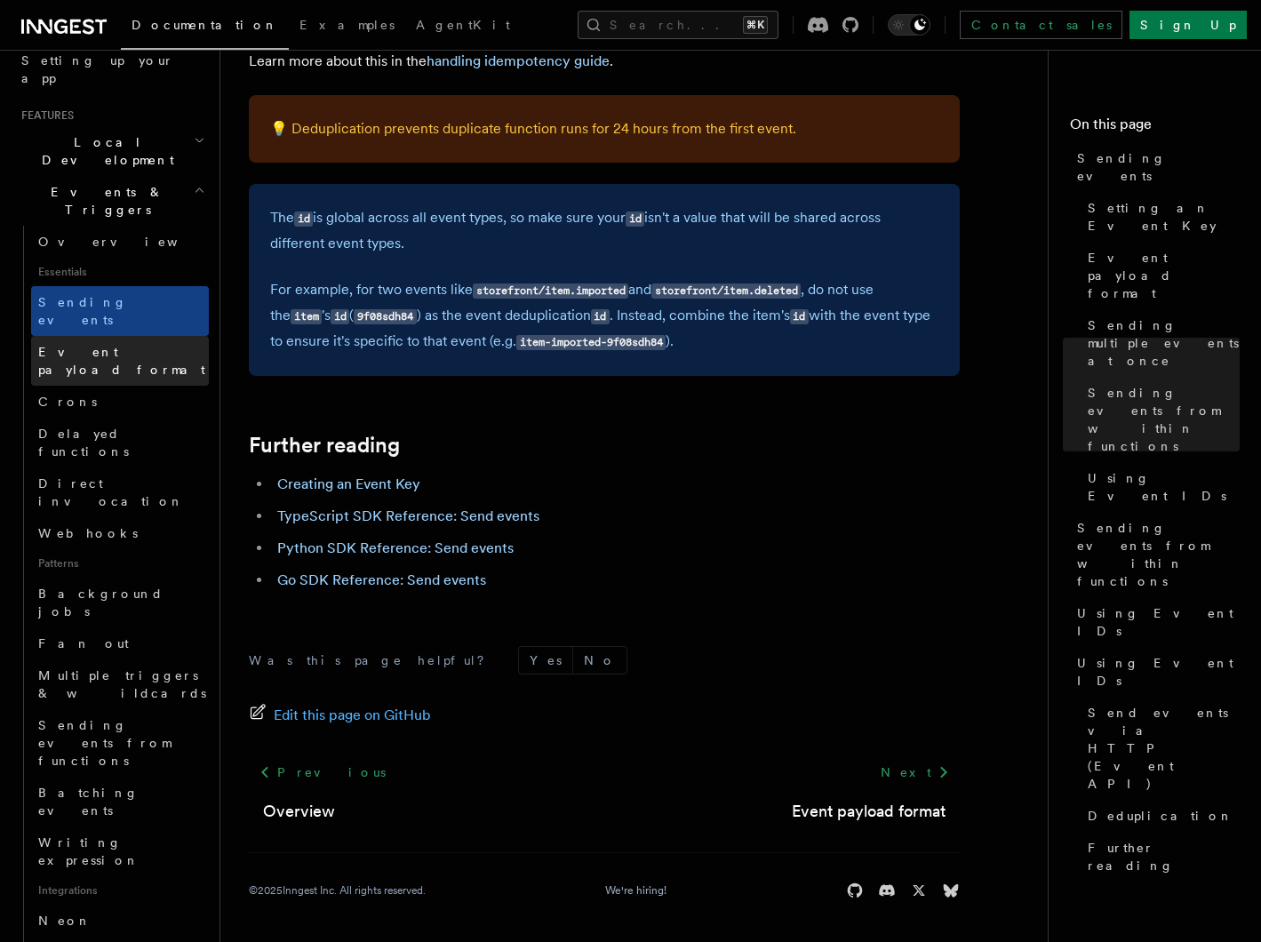
click at [119, 336] on link "Event payload format" at bounding box center [120, 361] width 178 height 50
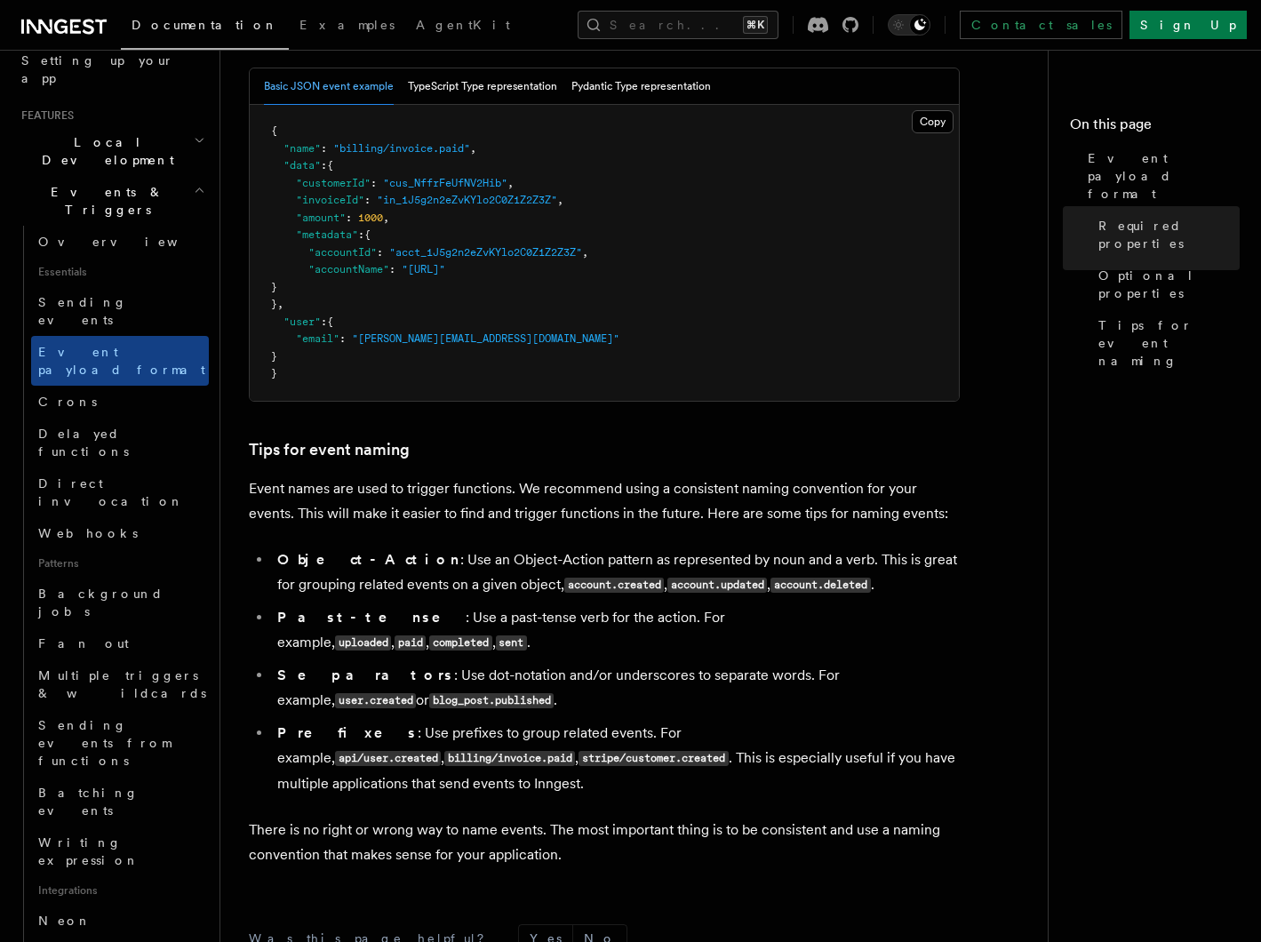
scroll to position [796, 0]
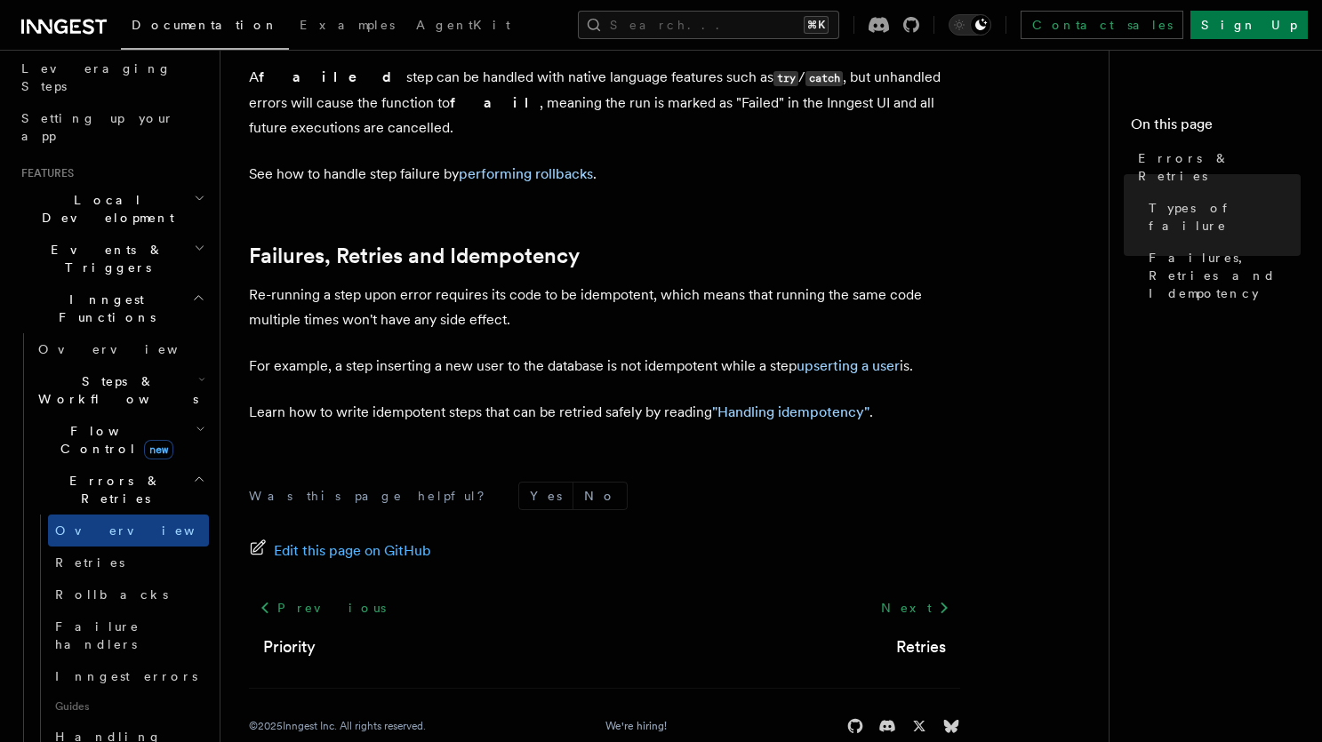
scroll to position [300, 0]
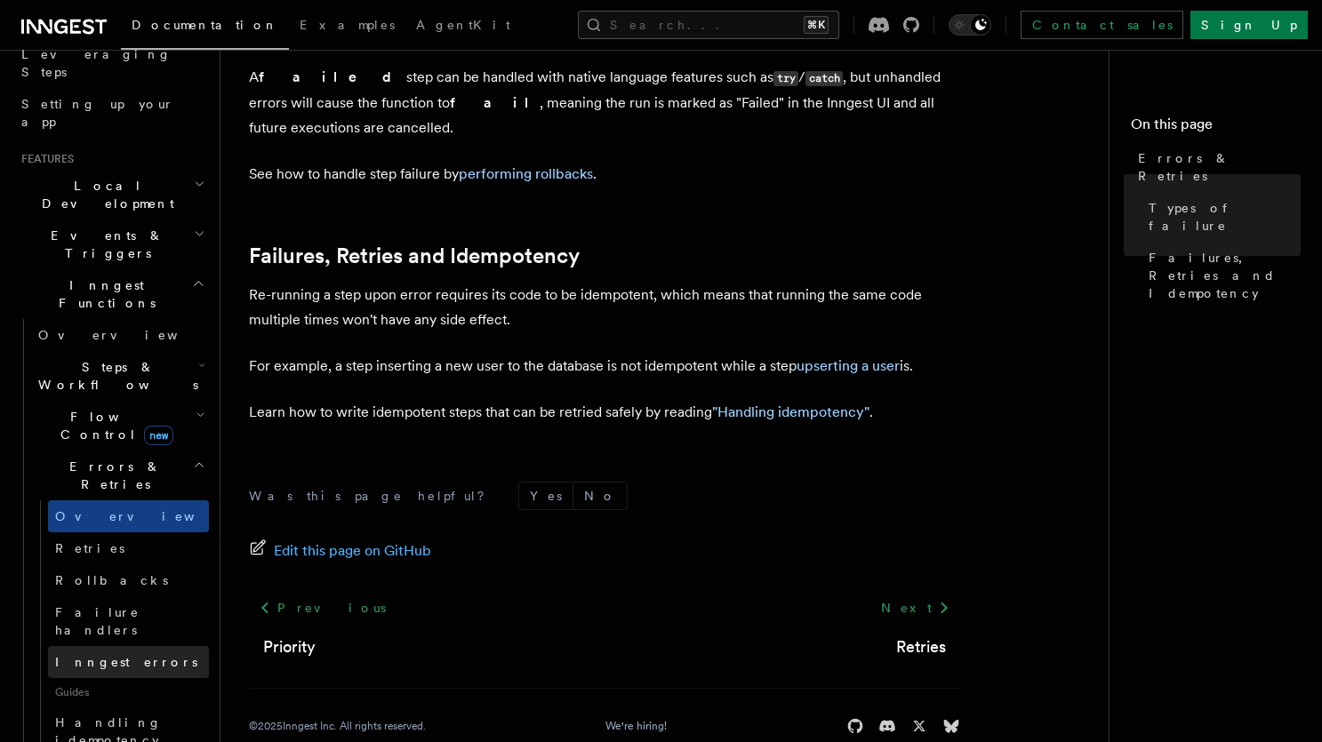
click at [108, 655] on span "Inngest errors" at bounding box center [126, 662] width 142 height 14
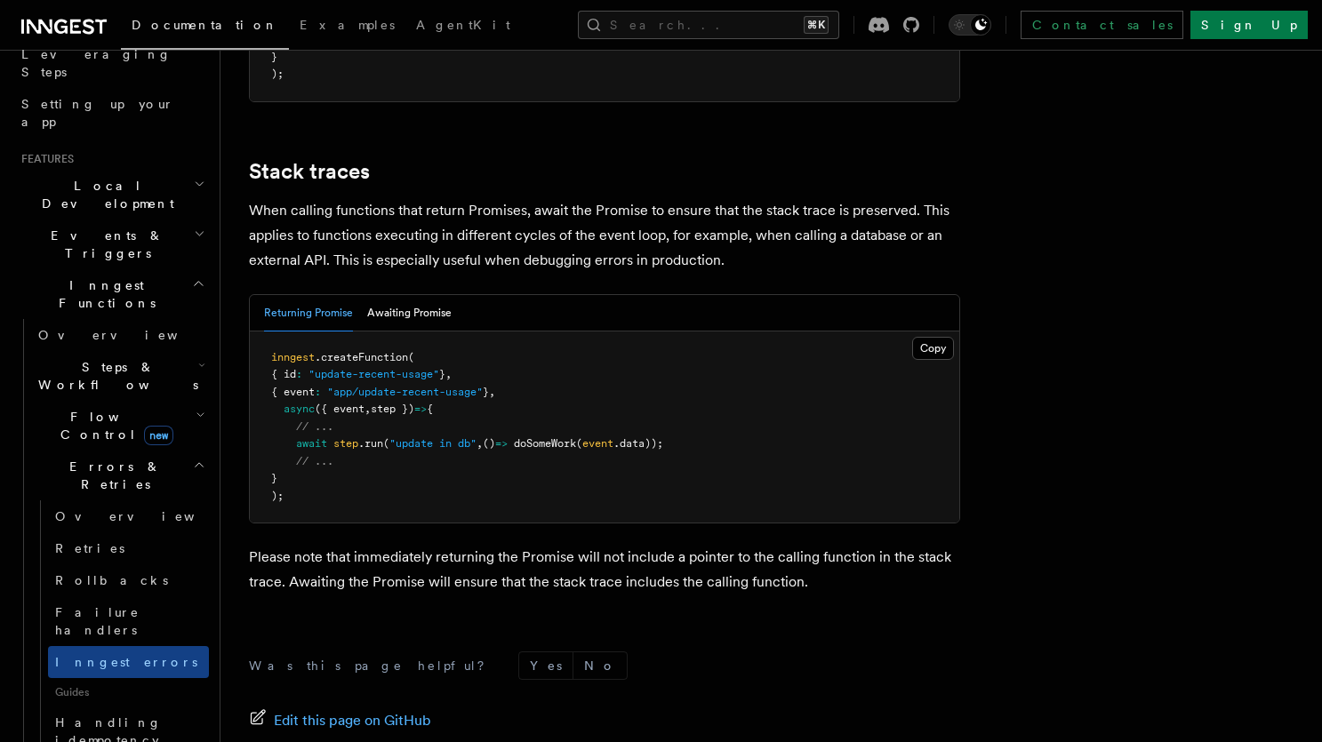
scroll to position [4080, 0]
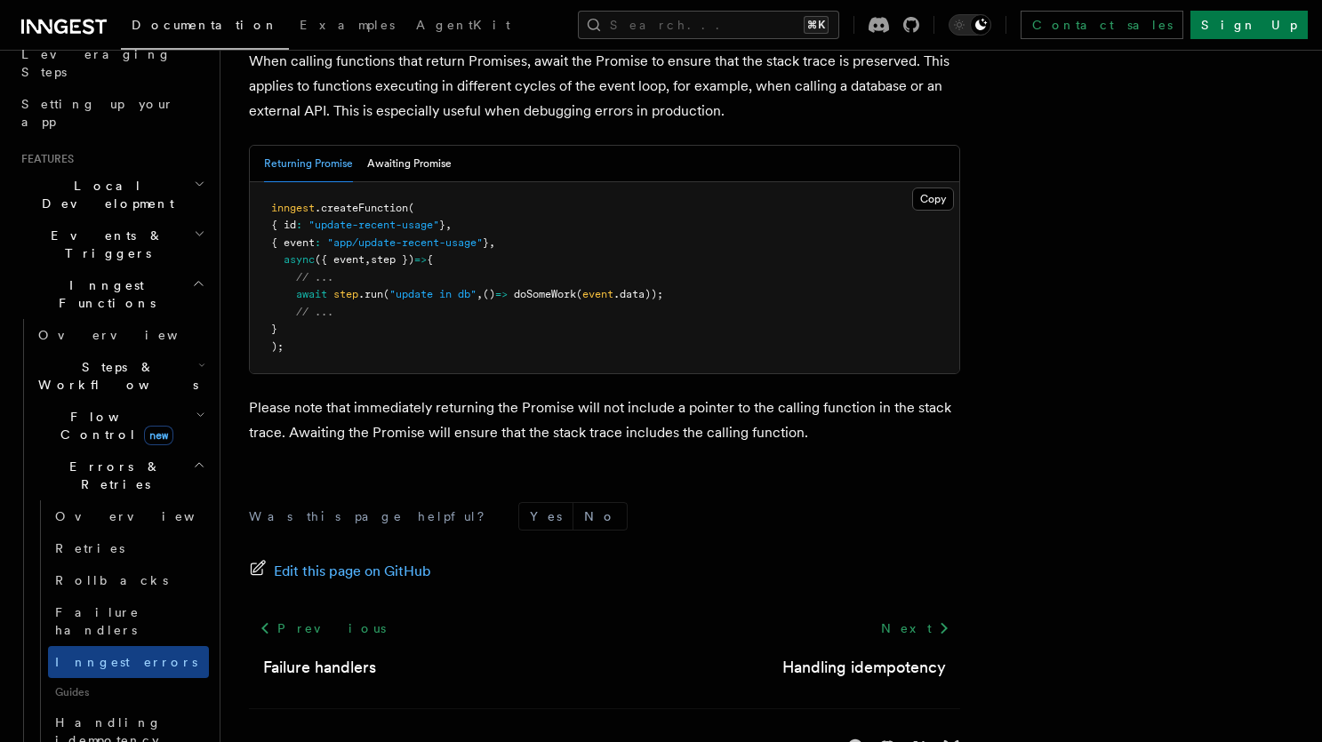
click at [773, 24] on button "Search... ⌘K" at bounding box center [708, 25] width 261 height 28
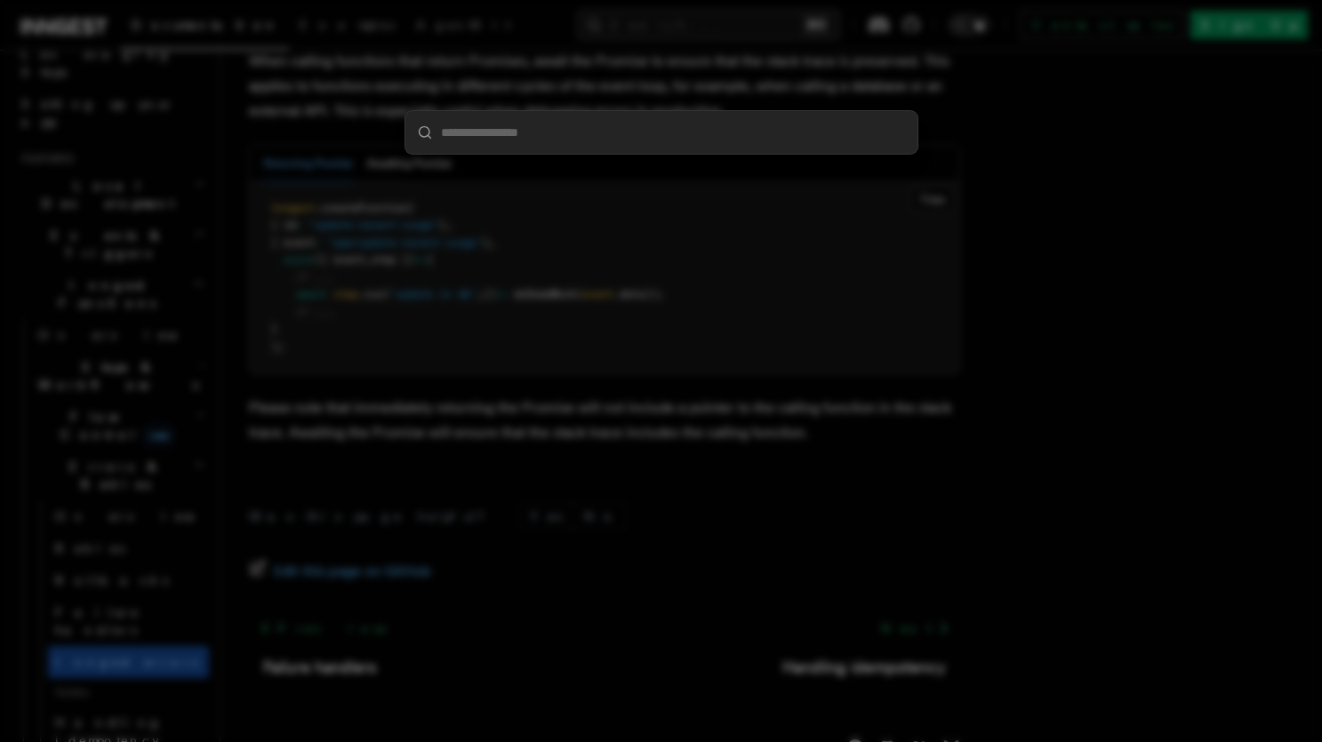
type input "**********"
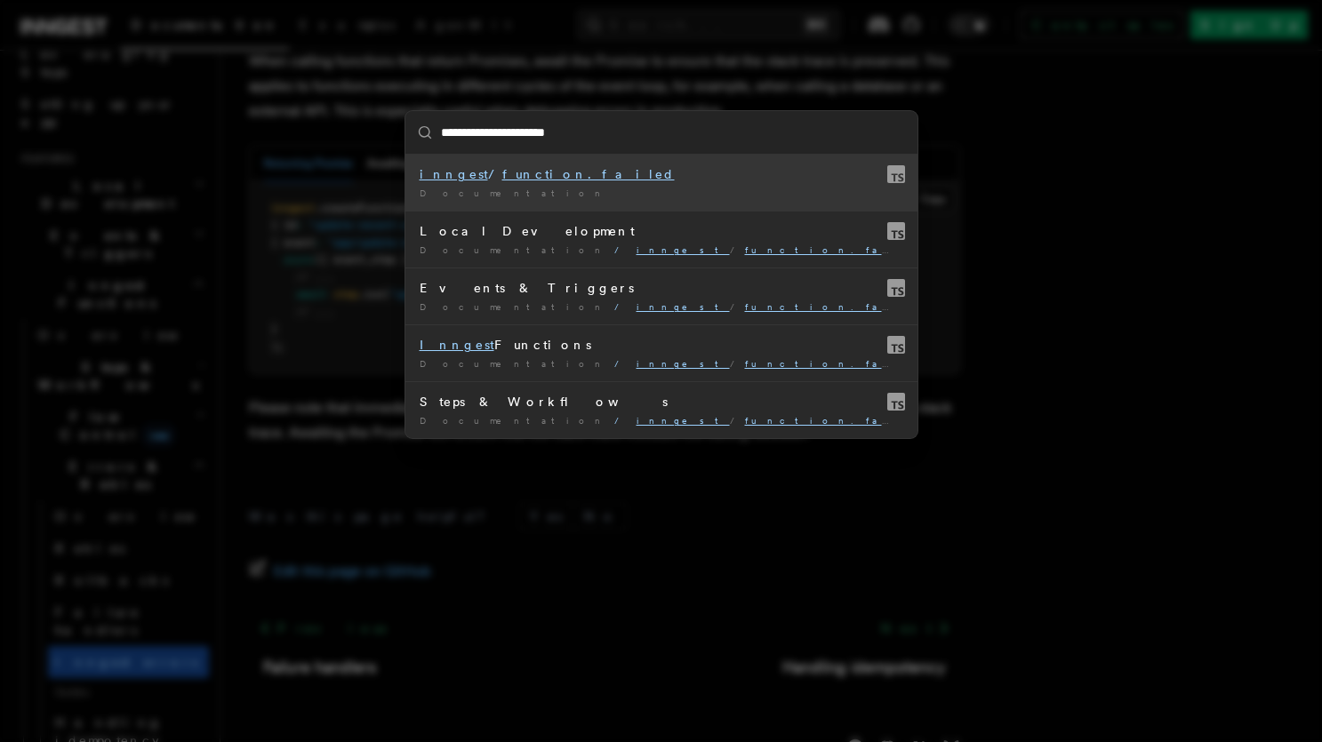
click at [633, 178] on div "inngest / function.failed" at bounding box center [662, 174] width 484 height 18
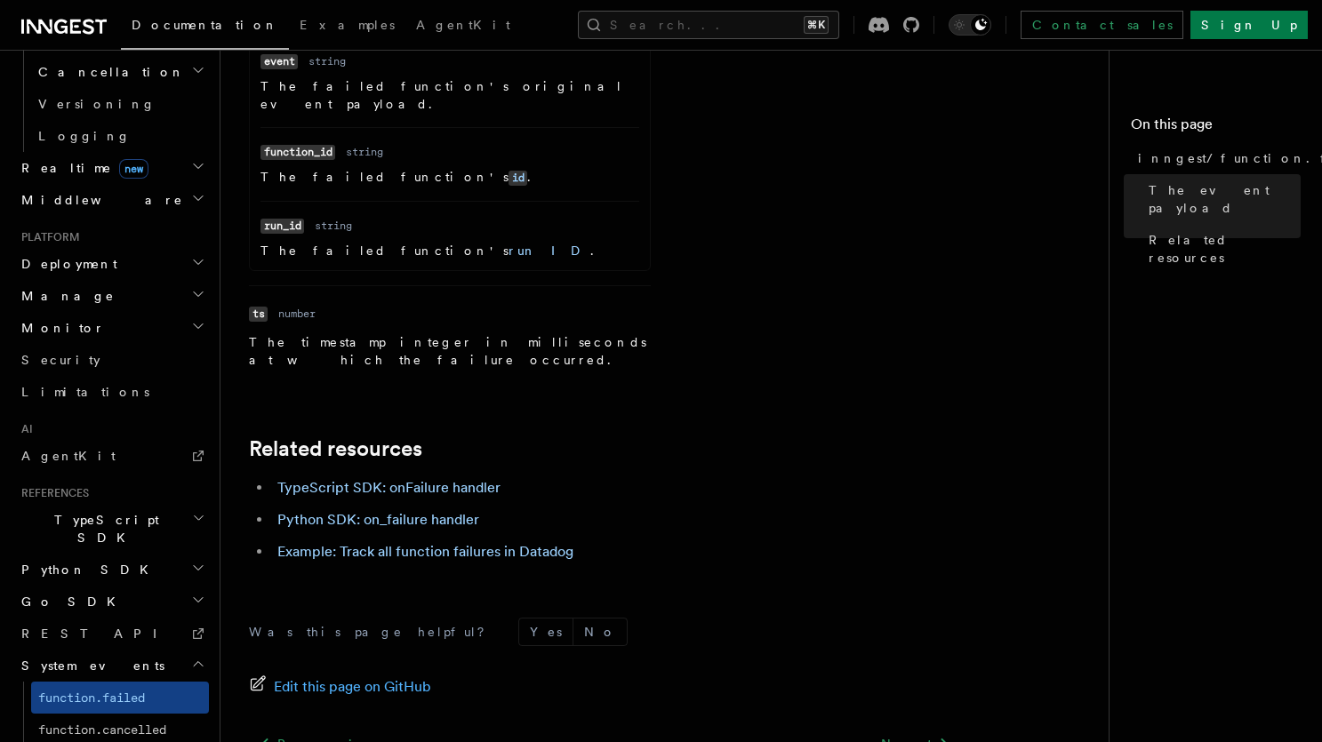
scroll to position [1047, 0]
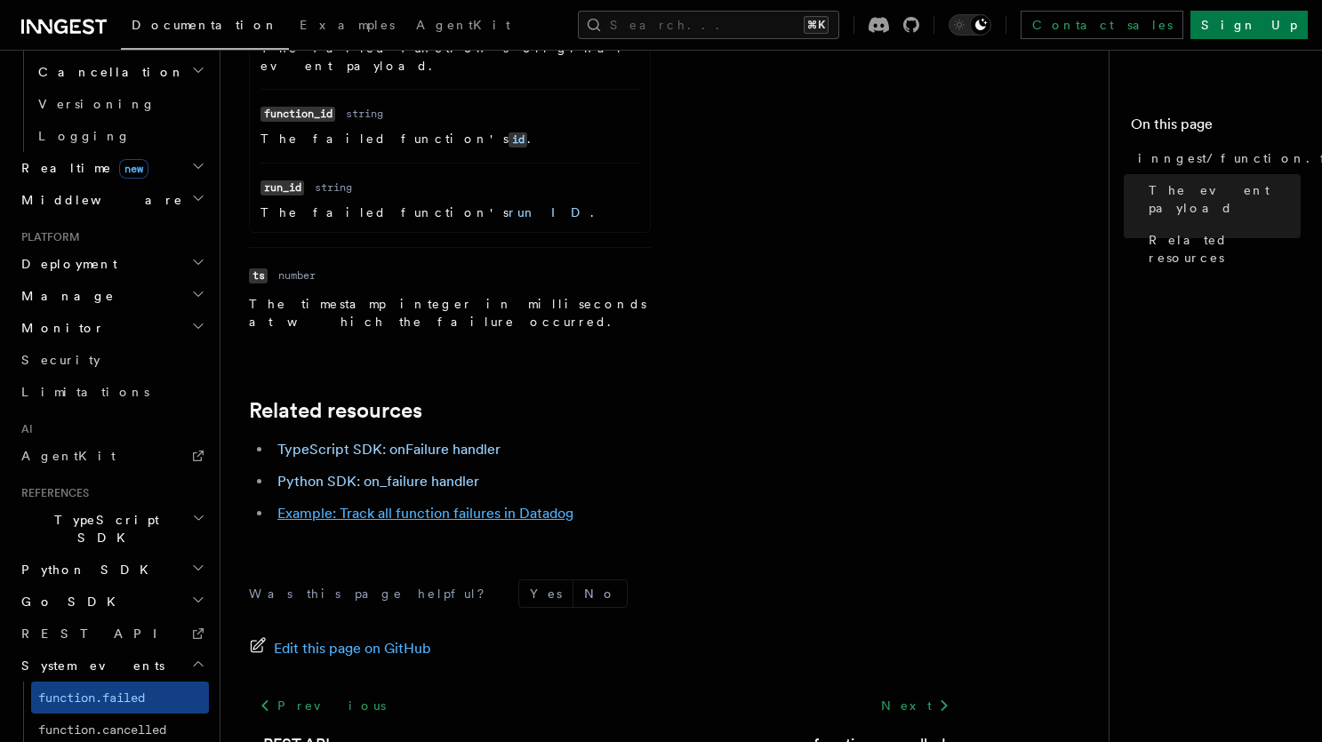
click at [522, 505] on link "Example: Track all function failures in Datadog" at bounding box center [425, 513] width 296 height 17
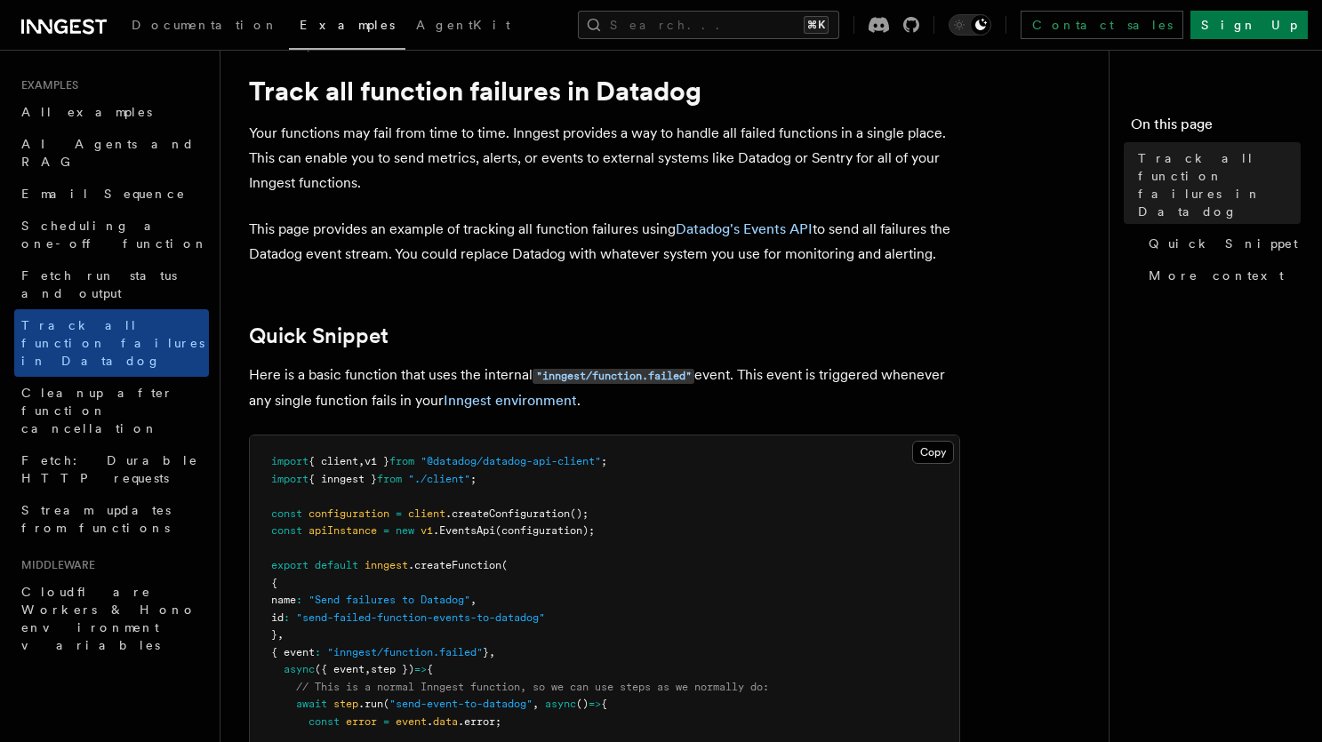
scroll to position [40, 0]
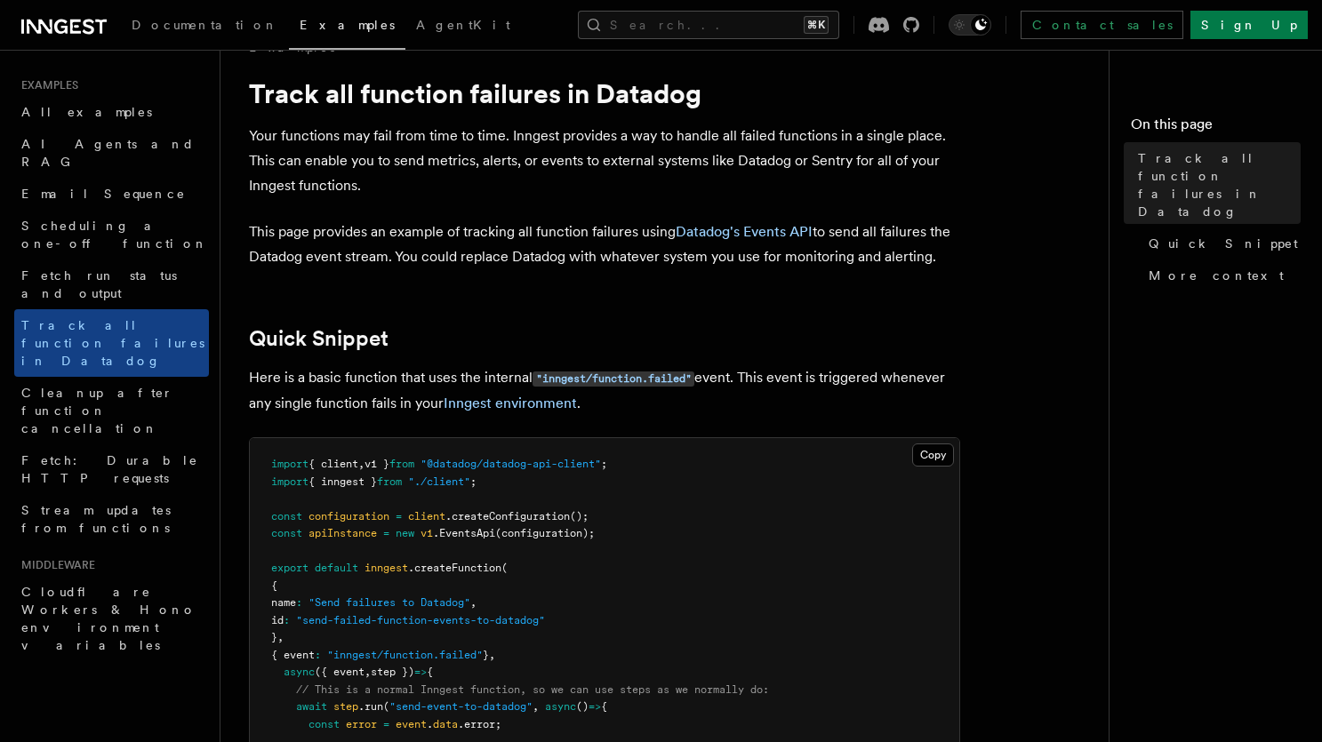
click at [94, 109] on link "All examples" at bounding box center [111, 112] width 195 height 32
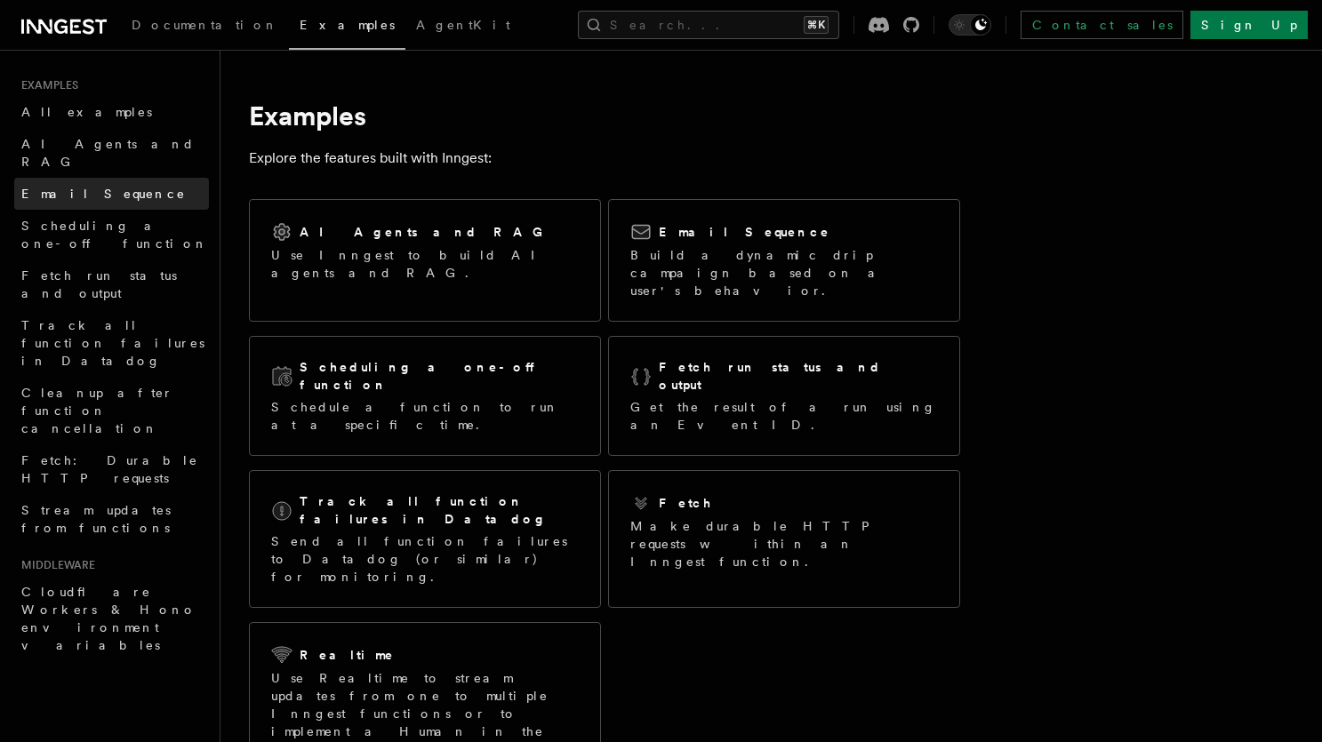
click at [140, 178] on link "Email Sequence" at bounding box center [111, 194] width 195 height 32
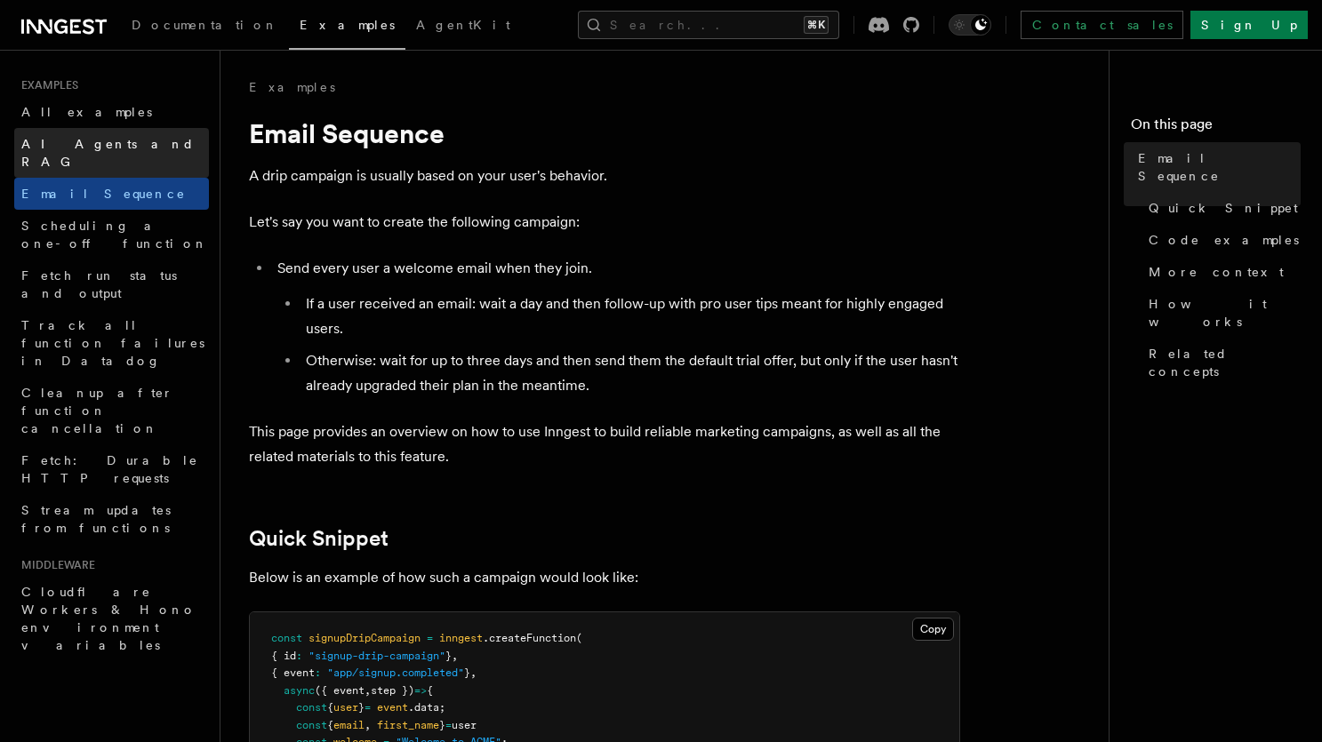
click at [142, 148] on link "AI Agents and RAG" at bounding box center [111, 153] width 195 height 50
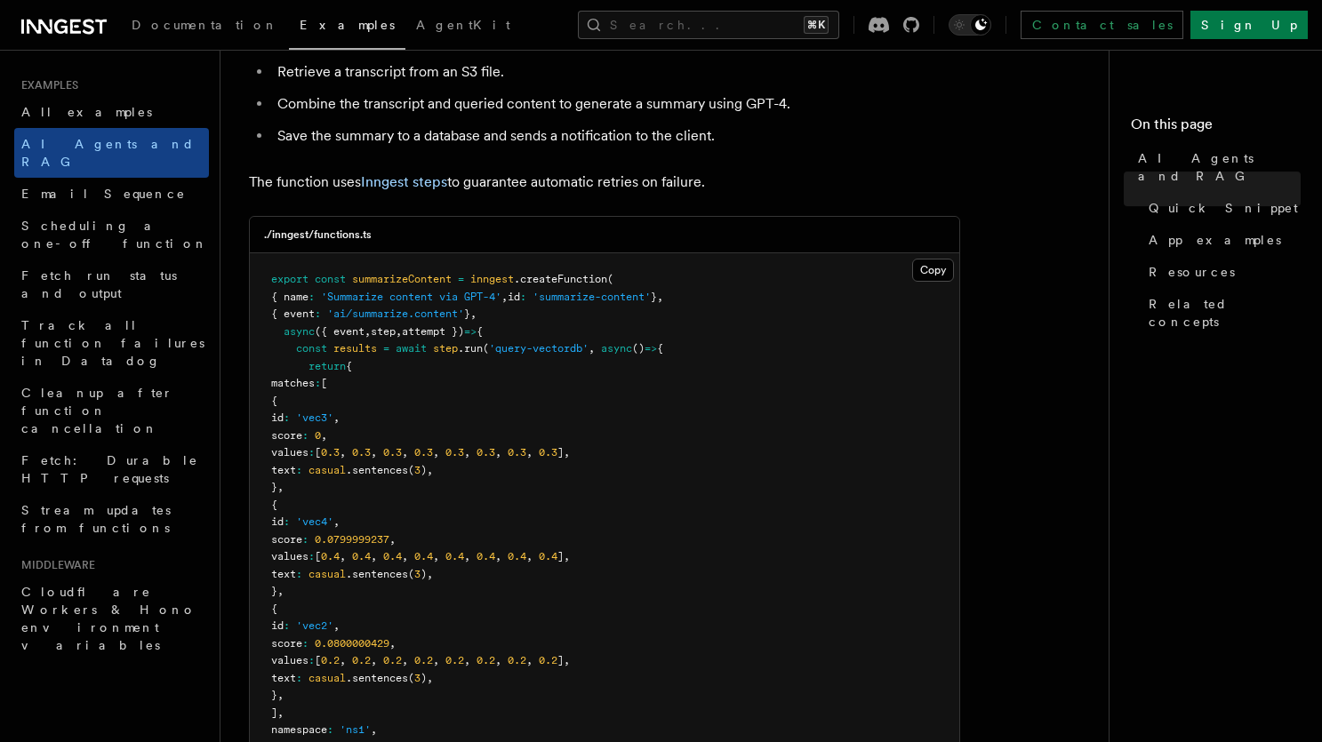
scroll to position [383, 0]
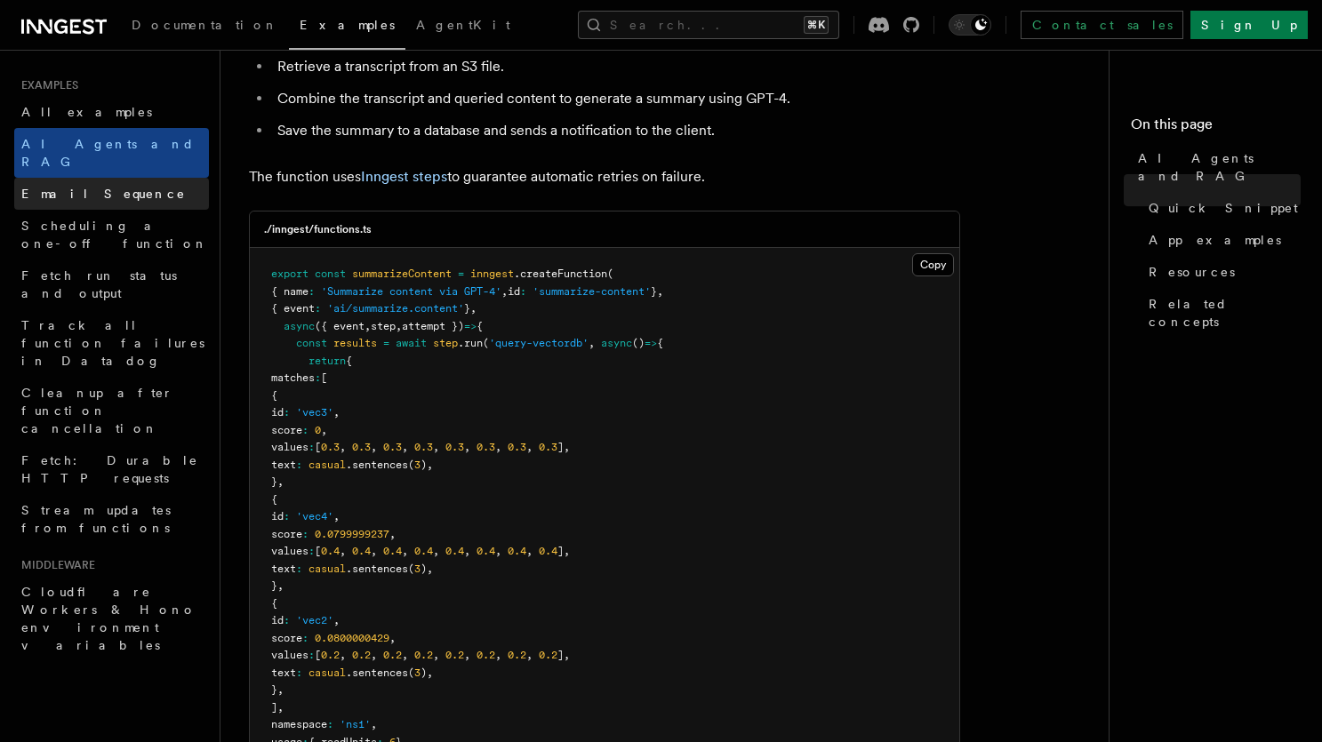
click at [140, 178] on link "Email Sequence" at bounding box center [111, 194] width 195 height 32
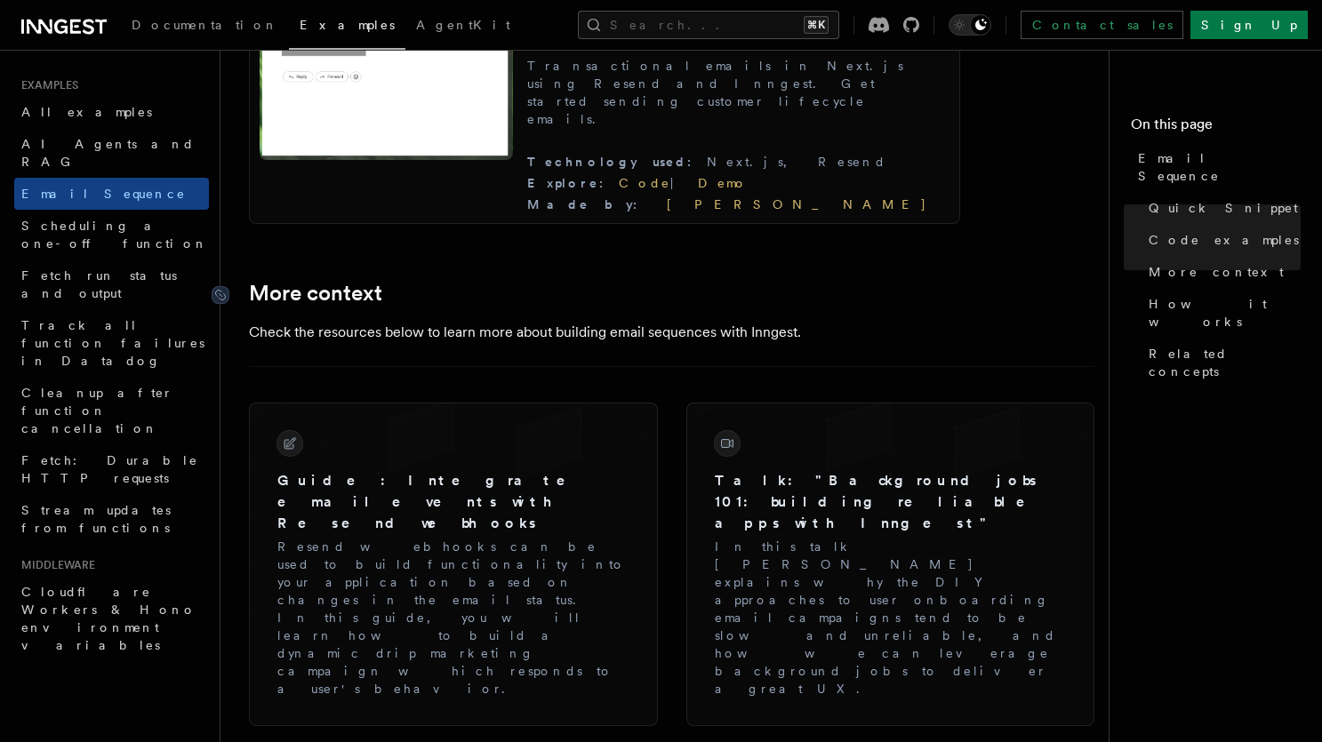
scroll to position [1851, 0]
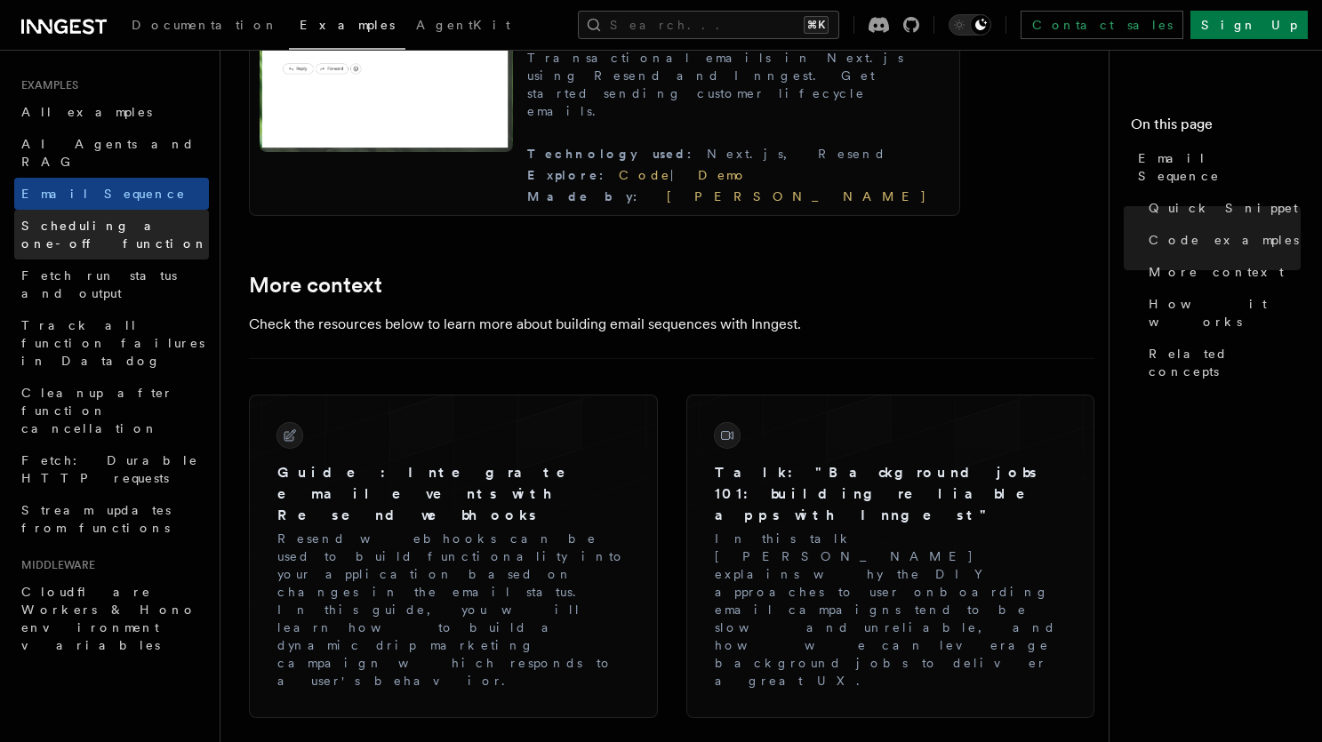
click at [159, 217] on span "Scheduling a one-off function" at bounding box center [115, 235] width 188 height 36
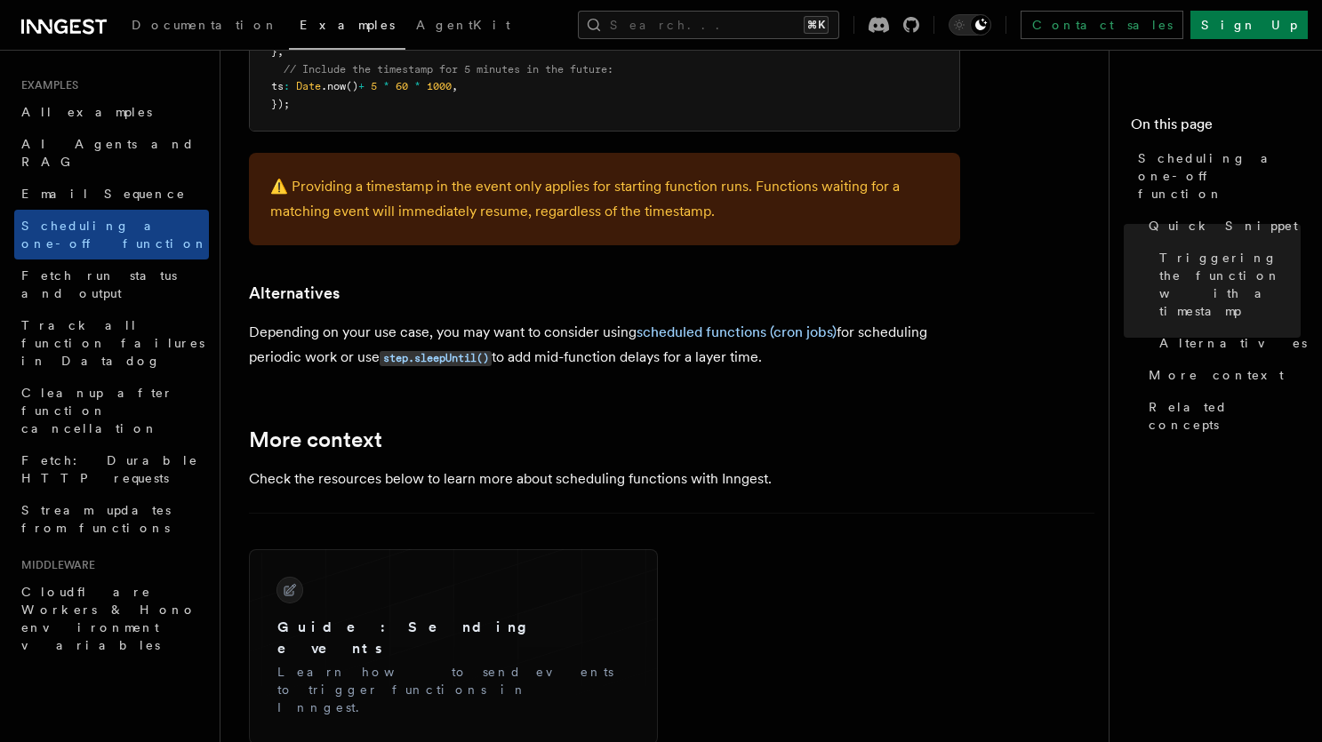
scroll to position [1013, 0]
click at [157, 267] on span "Fetch run status and output" at bounding box center [115, 285] width 188 height 36
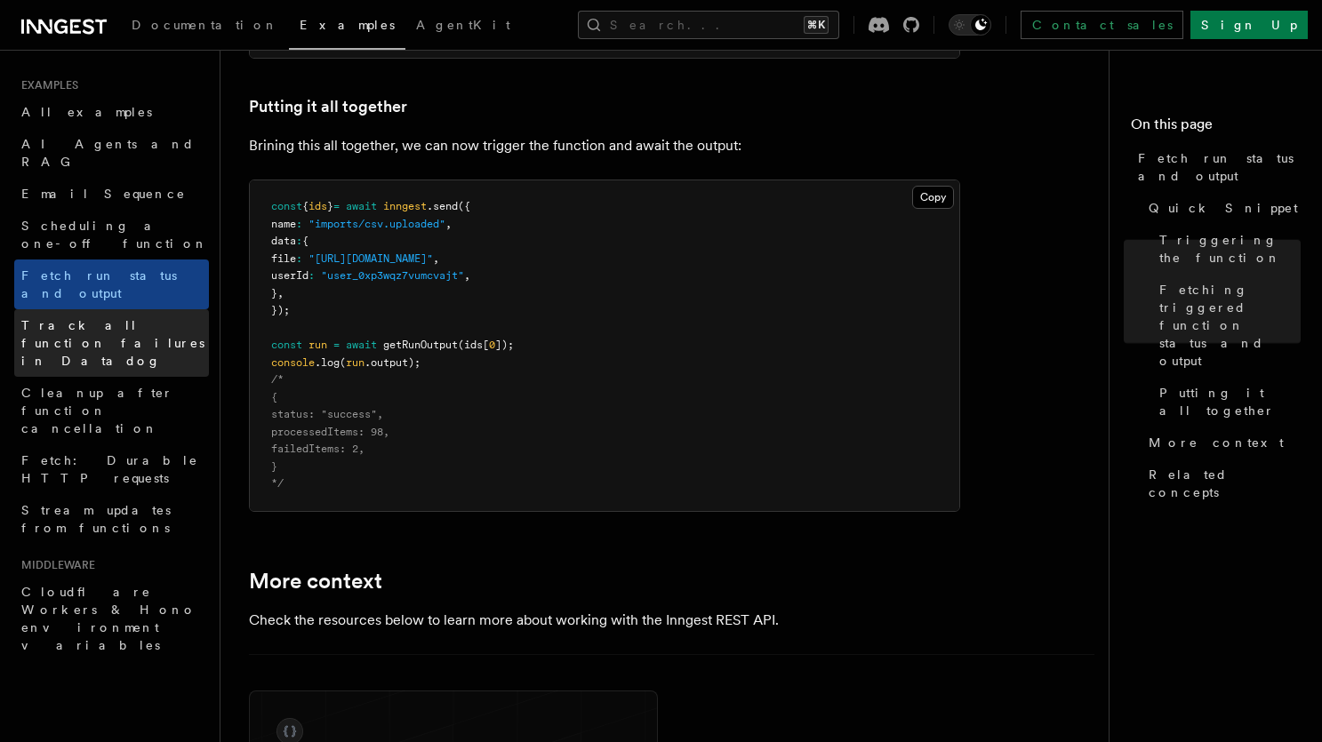
scroll to position [2311, 0]
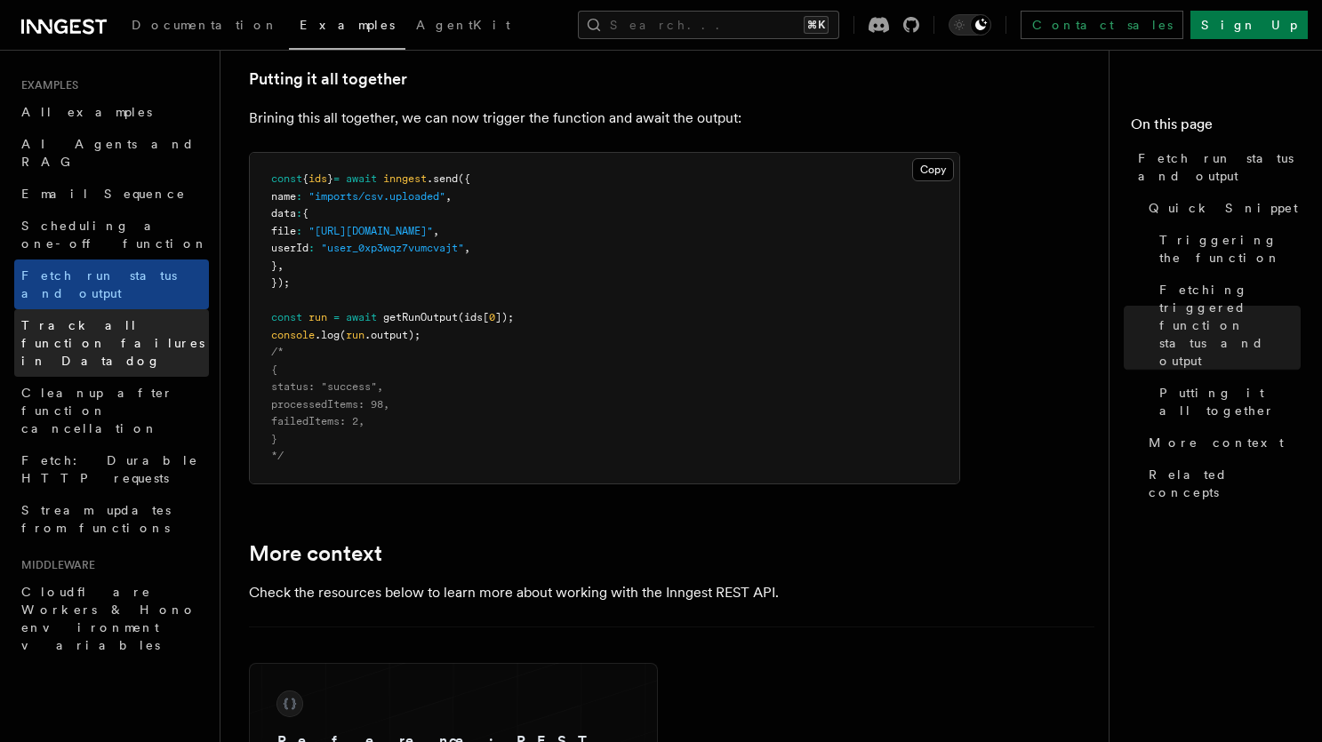
click at [85, 316] on span "Track all function failures in Datadog" at bounding box center [115, 342] width 188 height 53
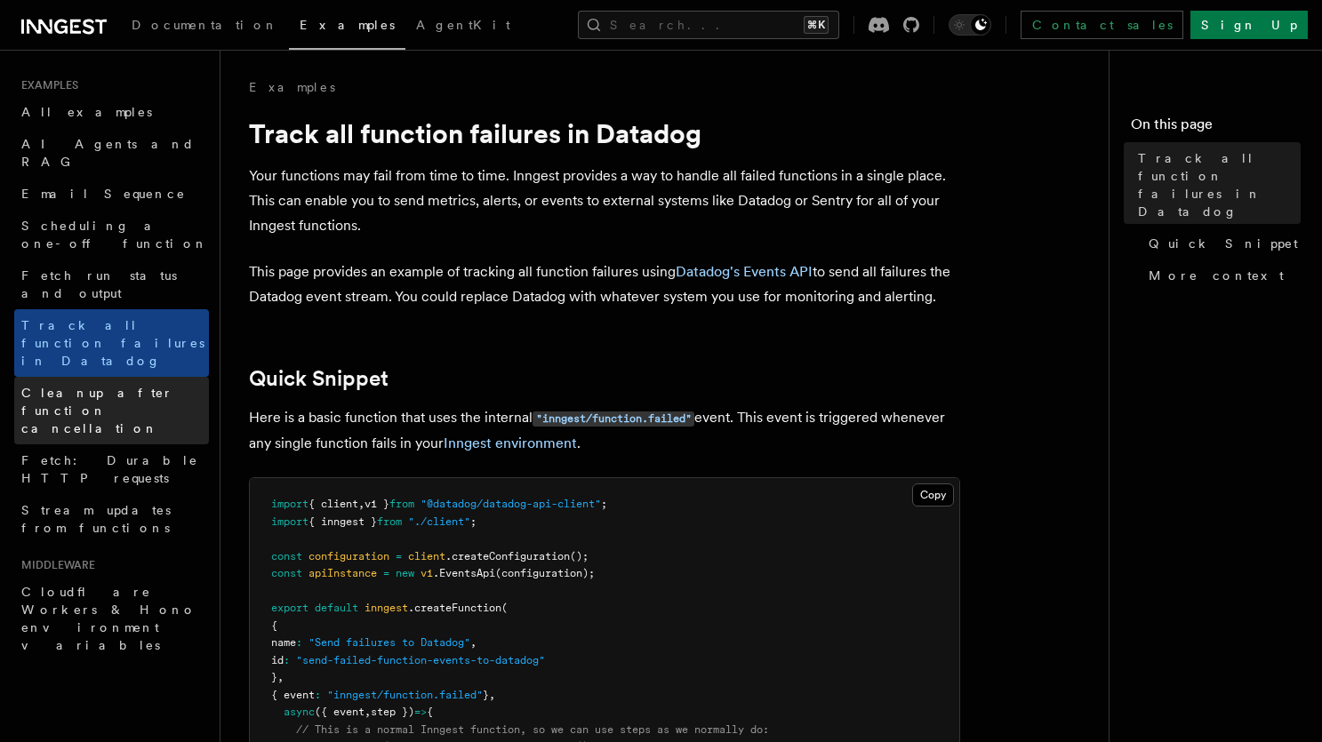
click at [112, 384] on span "Cleanup after function cancellation" at bounding box center [115, 410] width 188 height 53
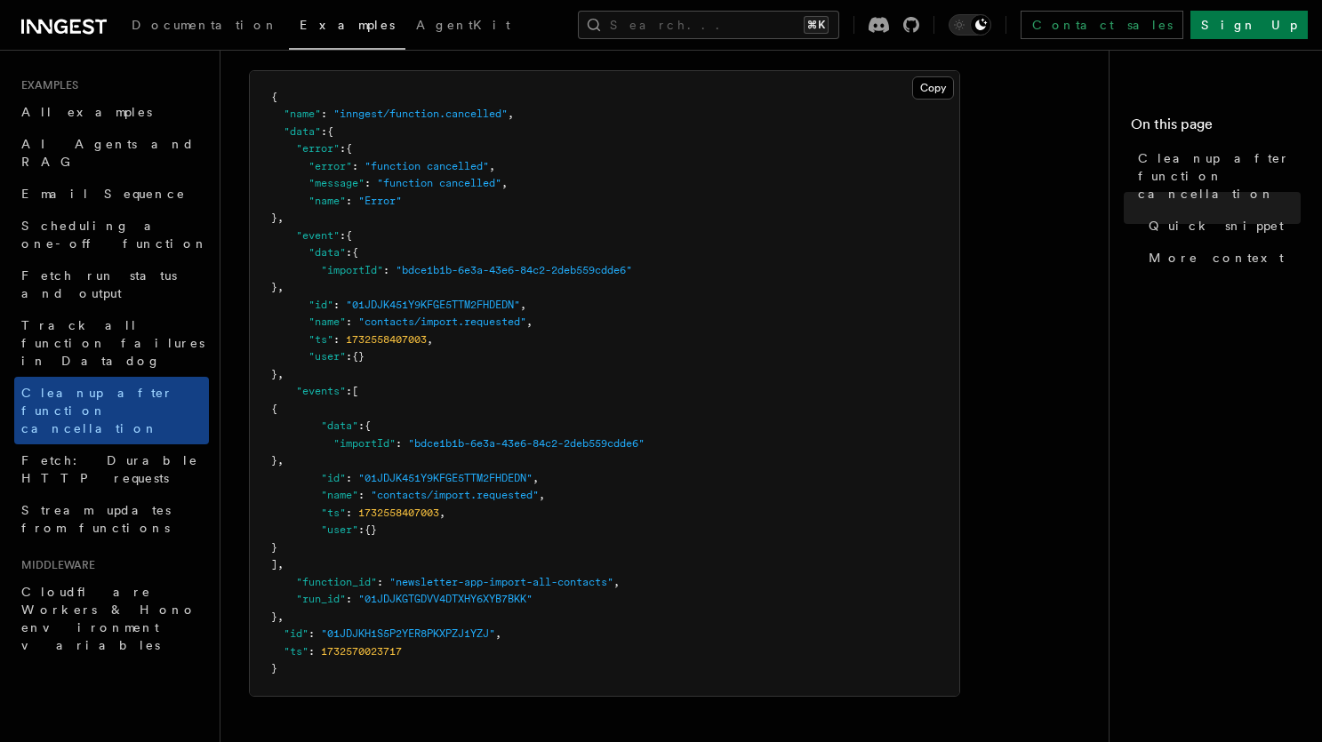
scroll to position [1107, 0]
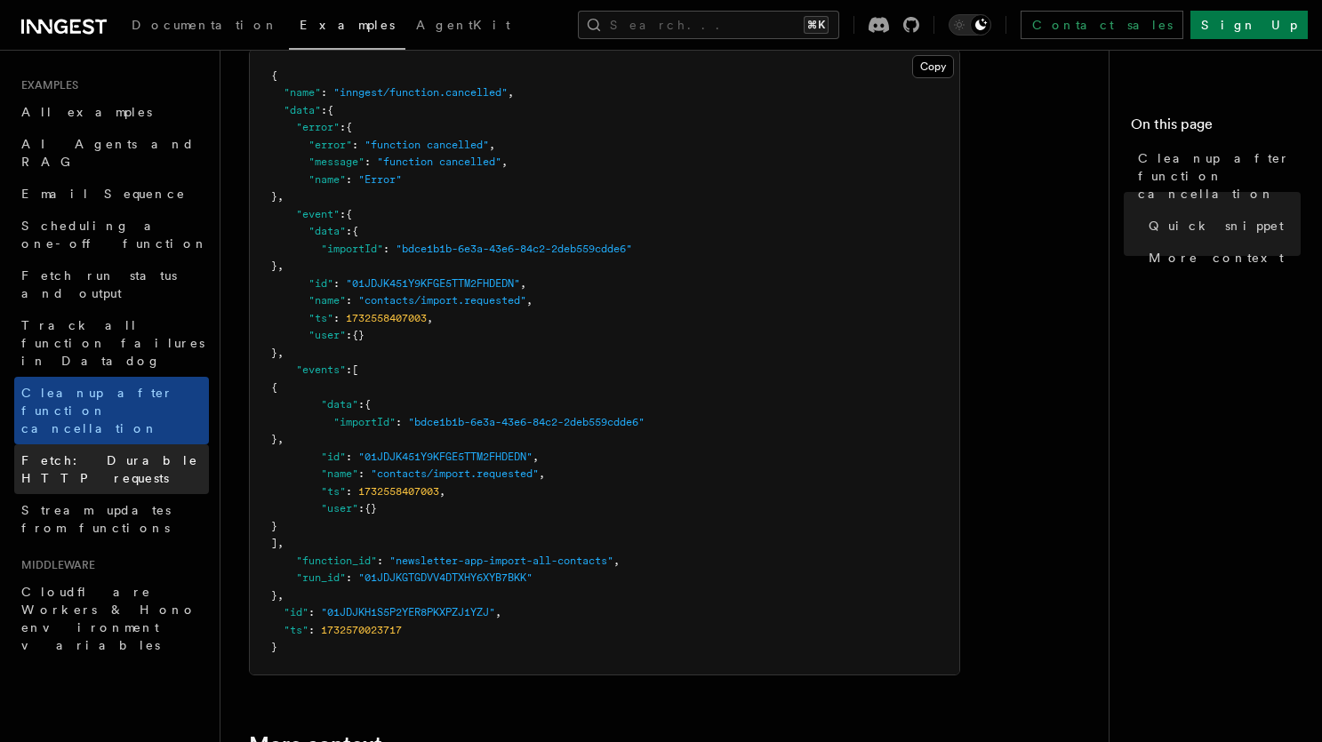
click at [87, 453] on span "Fetch: Durable HTTP requests" at bounding box center [109, 469] width 177 height 32
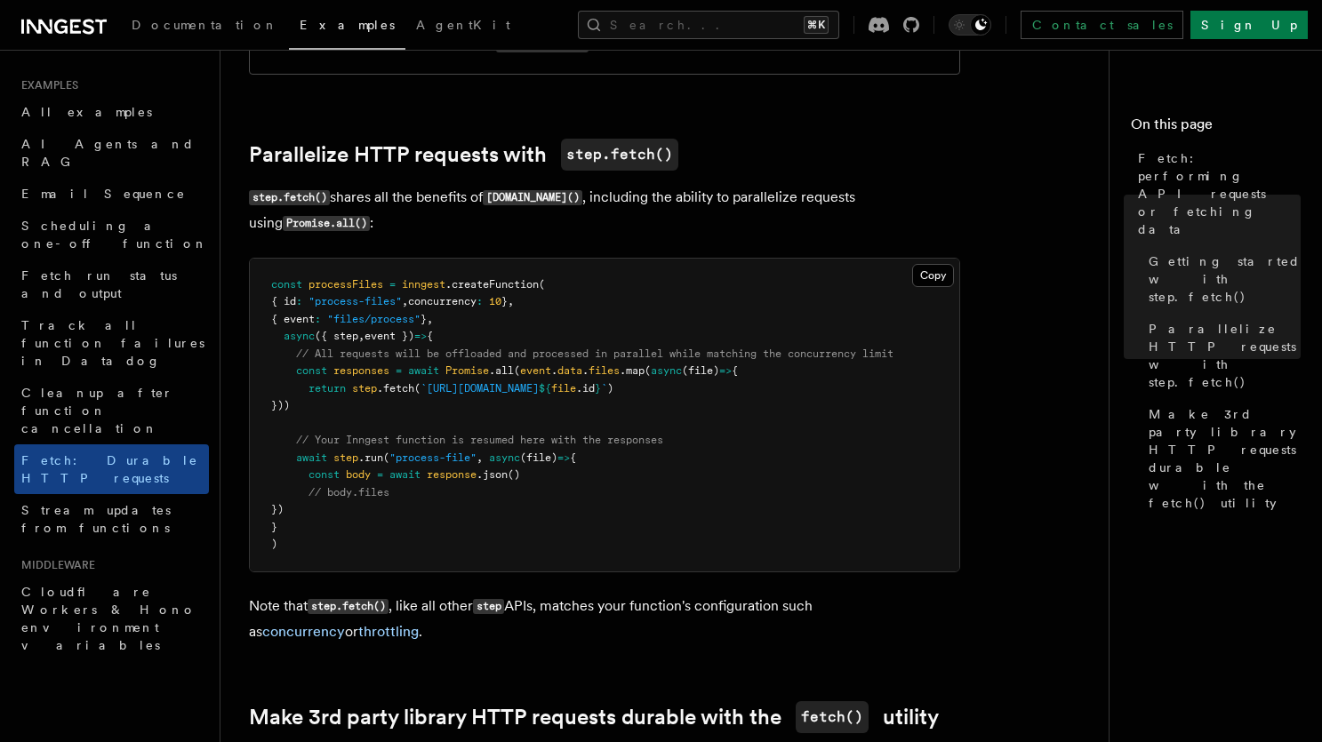
scroll to position [923, 0]
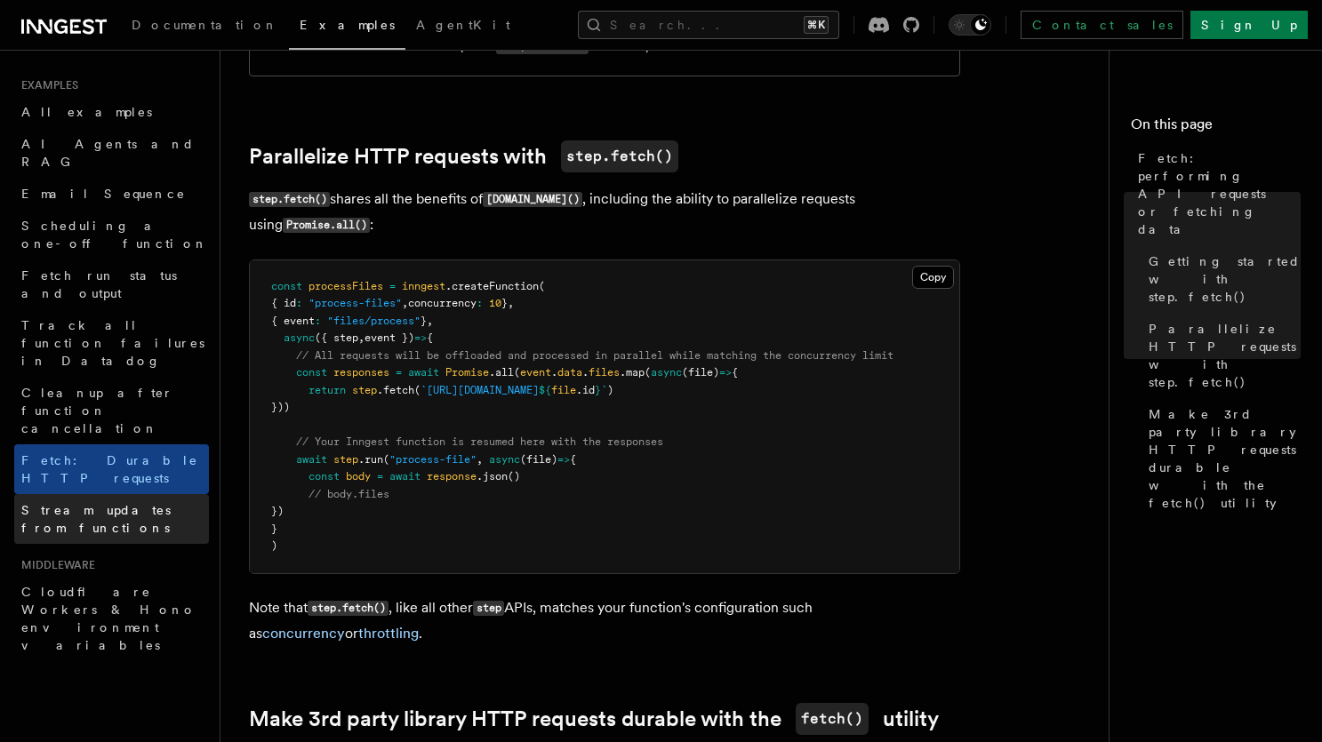
click at [135, 503] on span "Stream updates from functions" at bounding box center [95, 519] width 149 height 32
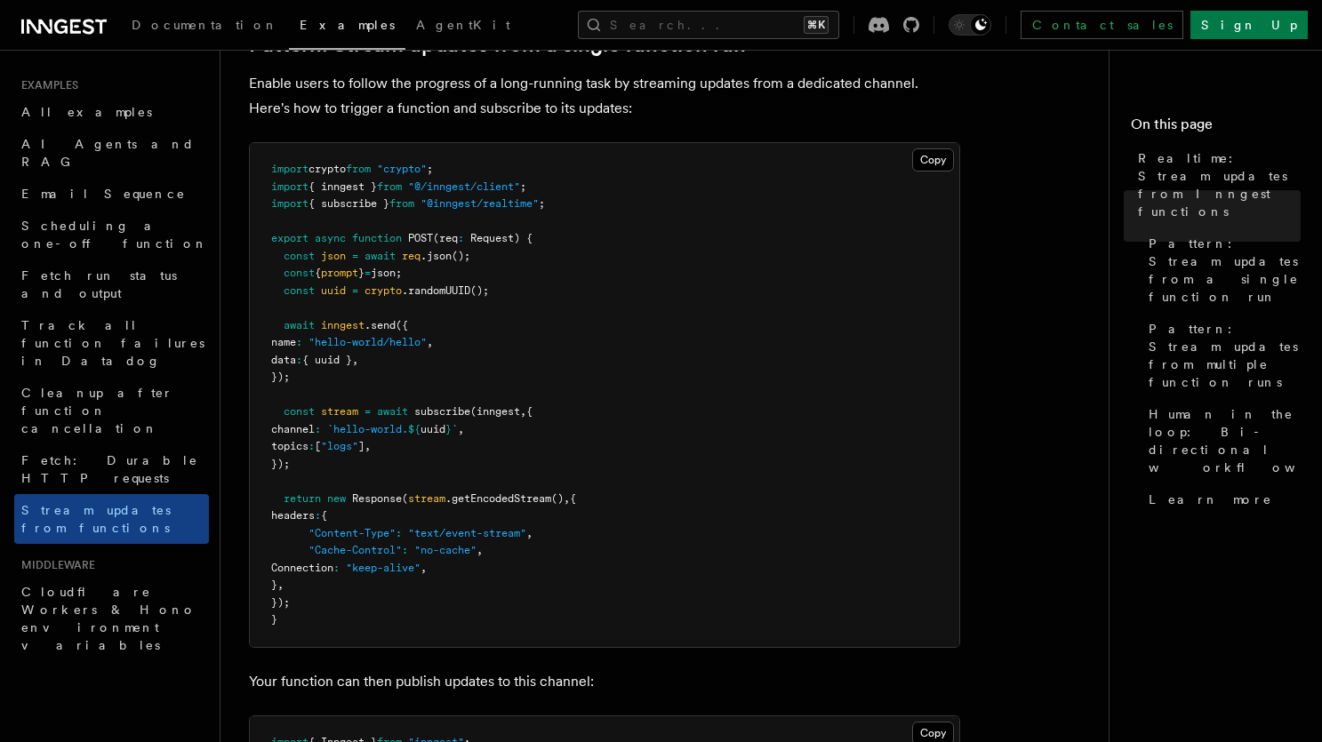
scroll to position [267, 0]
